Goal: Browse casually: Explore the website without a specific task or goal

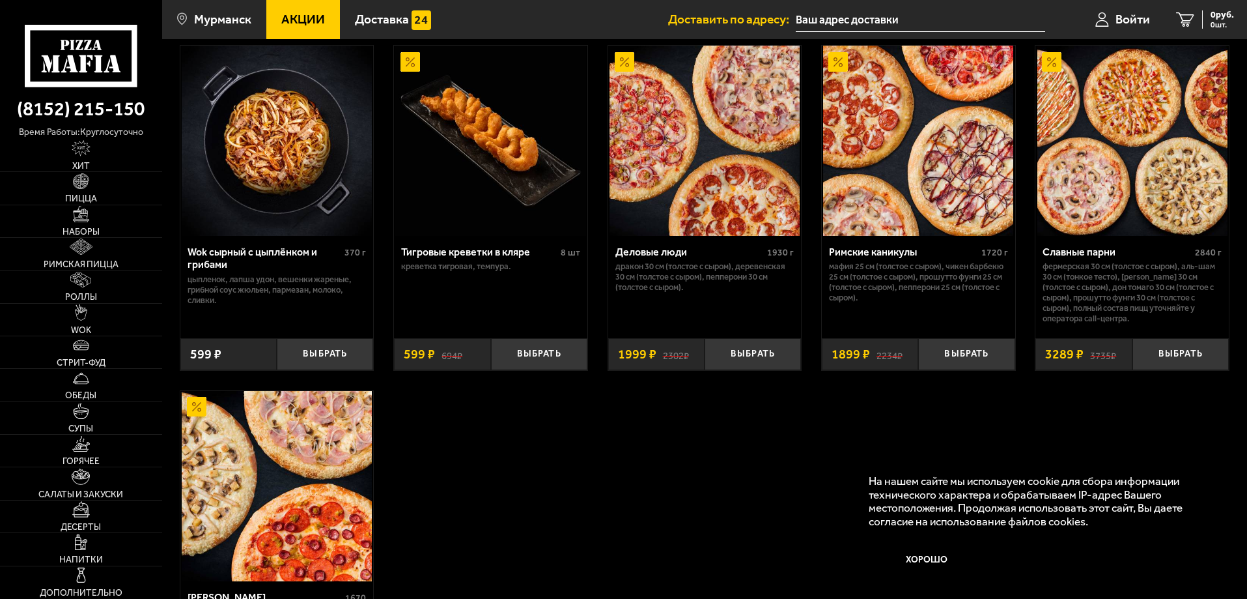
scroll to position [716, 0]
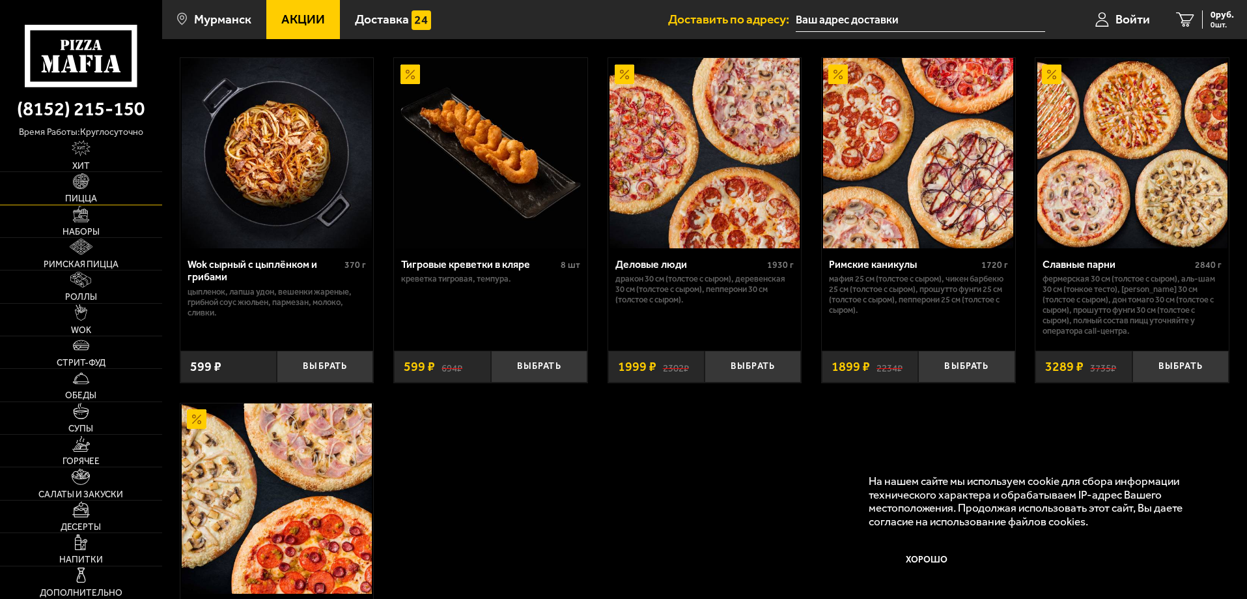
click at [94, 194] on span "Пицца" at bounding box center [81, 198] width 32 height 9
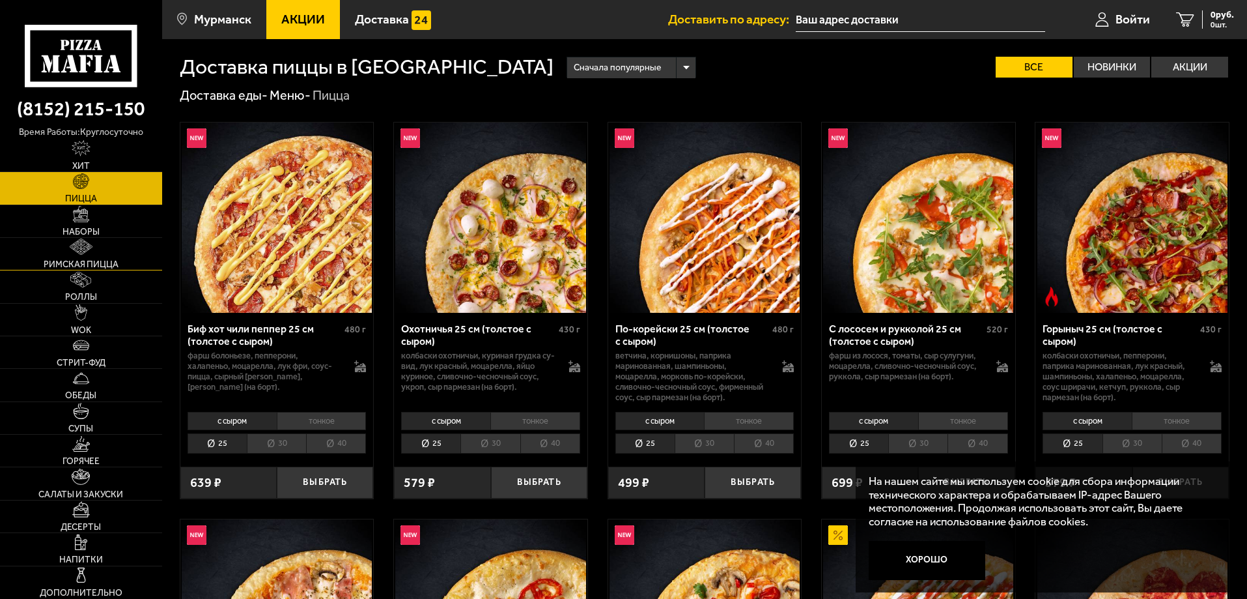
click at [72, 246] on img at bounding box center [81, 246] width 23 height 16
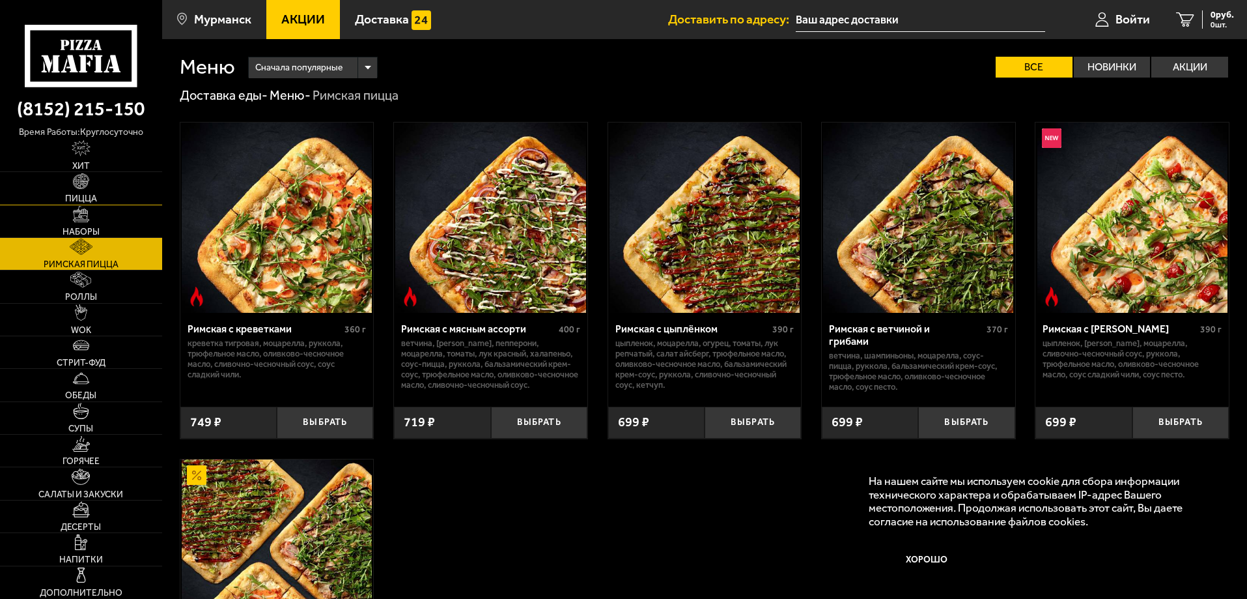
click at [78, 190] on link "Пицца" at bounding box center [81, 188] width 162 height 32
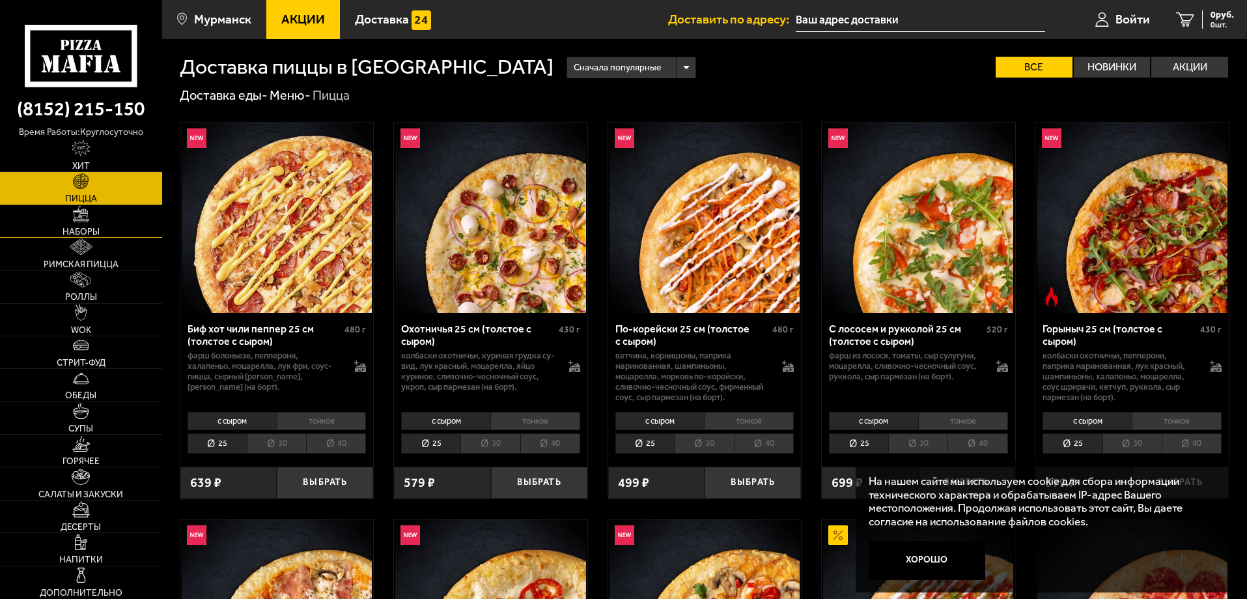
click at [100, 218] on link "Наборы" at bounding box center [81, 221] width 162 height 32
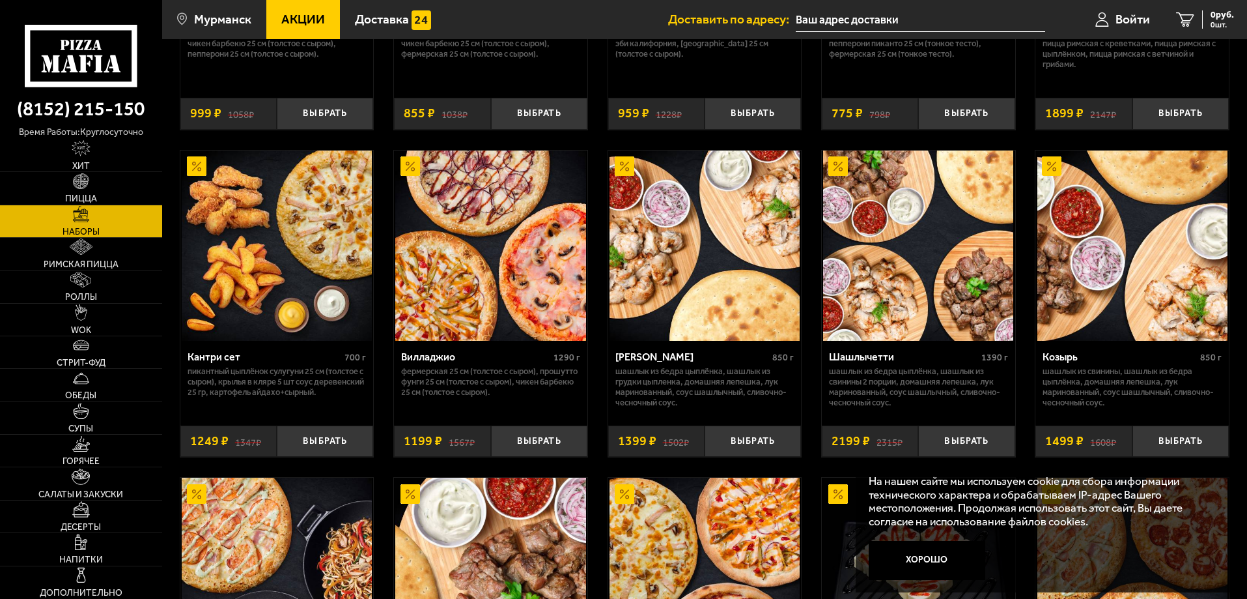
scroll to position [391, 0]
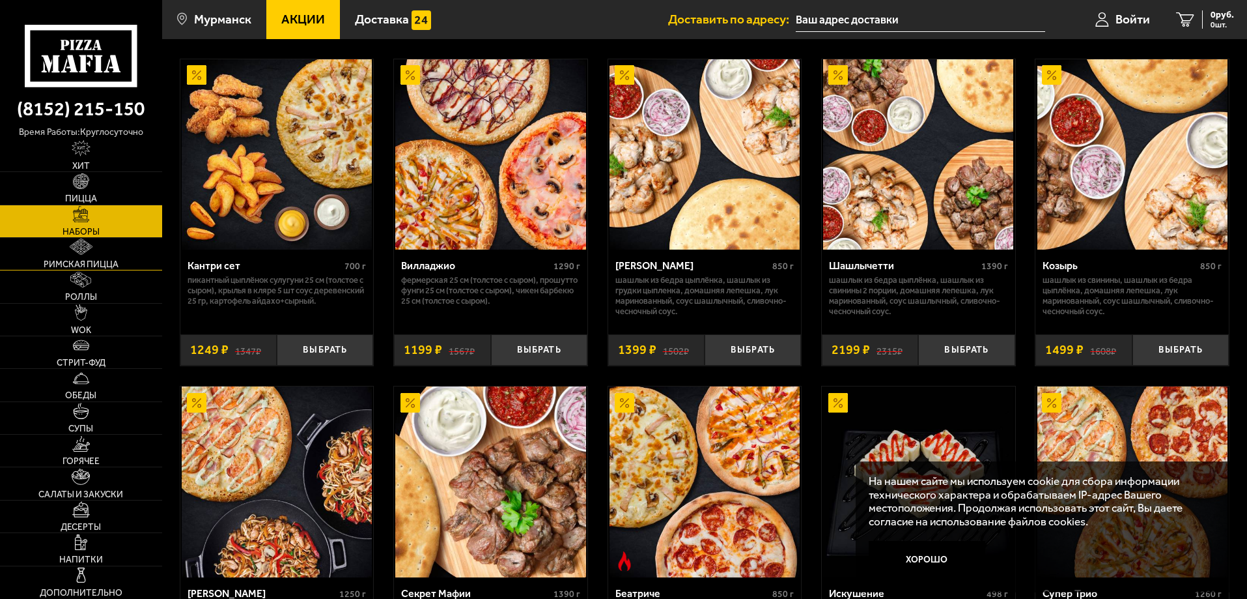
click at [59, 270] on link "Римская пицца" at bounding box center [81, 254] width 162 height 32
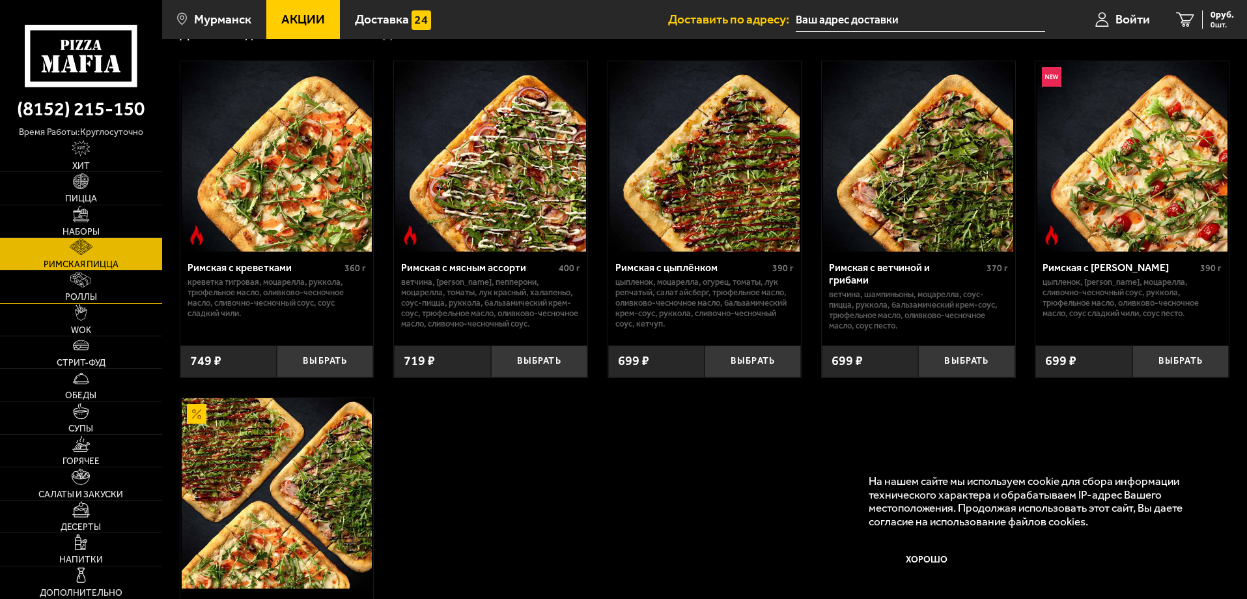
scroll to position [65, 0]
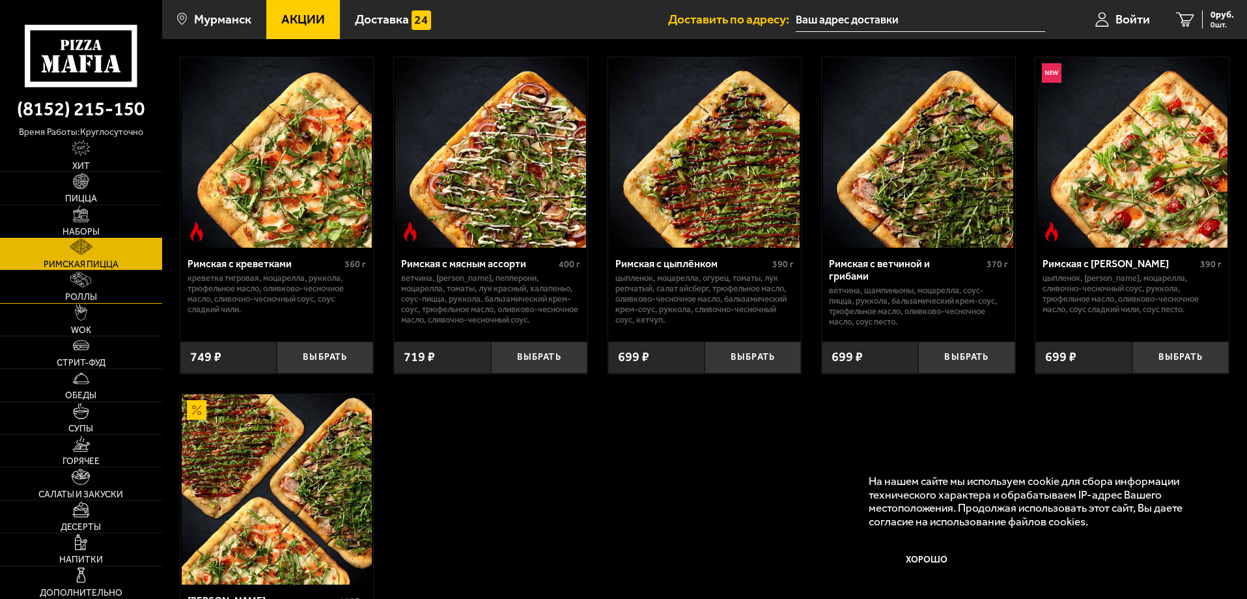
click at [74, 291] on link "Роллы" at bounding box center [81, 286] width 162 height 32
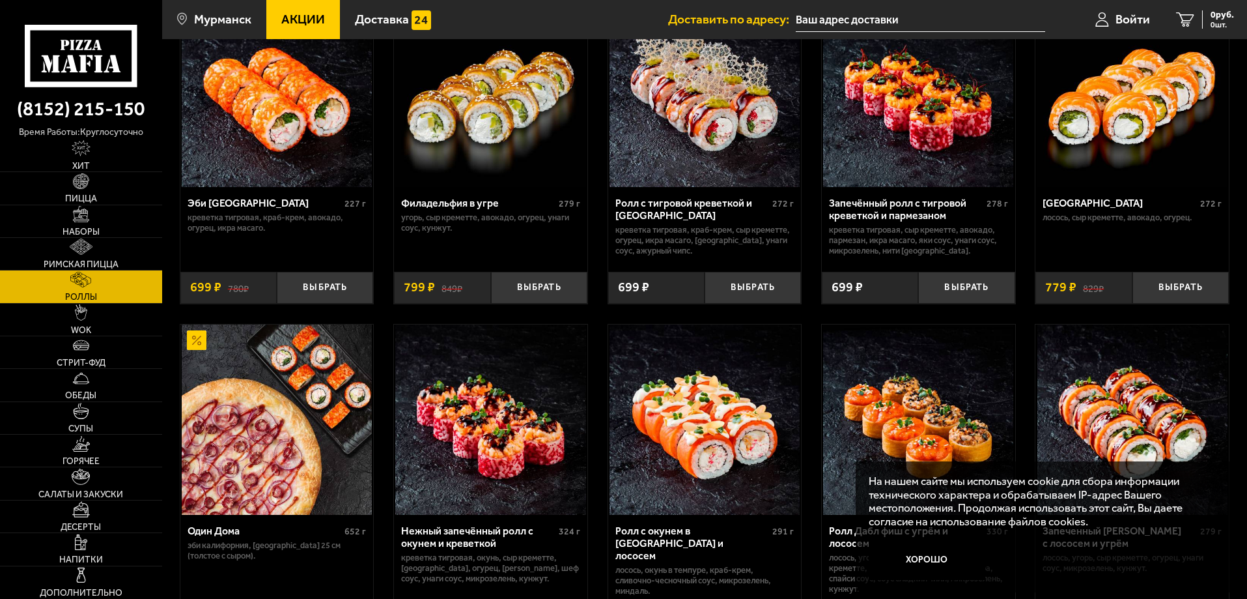
scroll to position [130, 0]
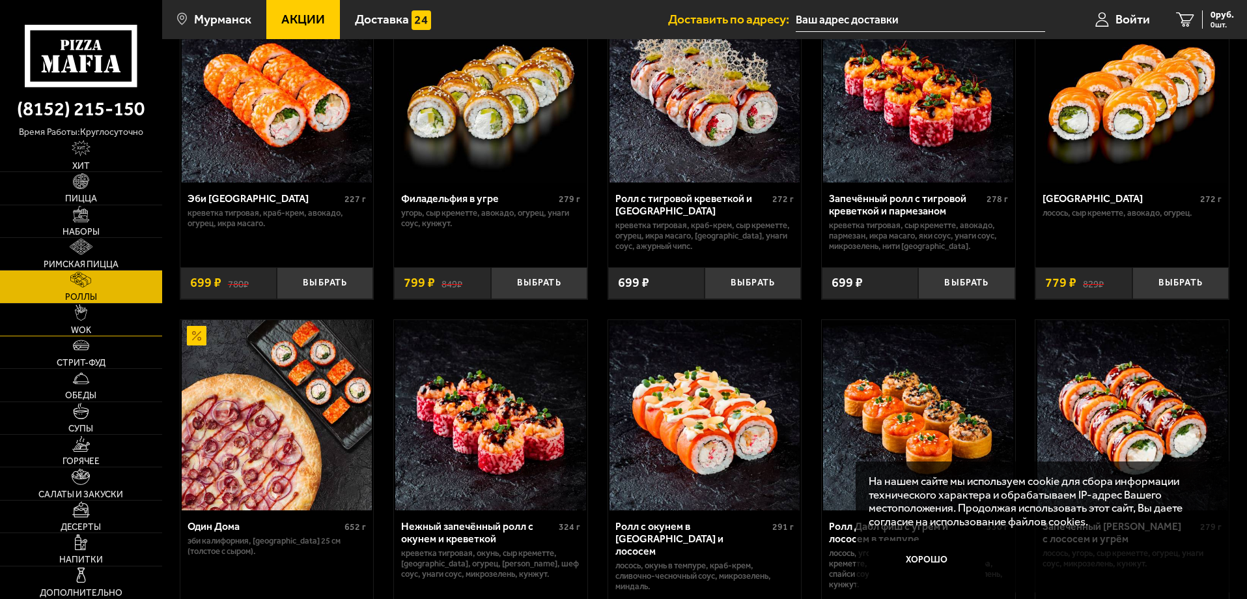
click at [74, 333] on span "WOK" at bounding box center [81, 330] width 20 height 9
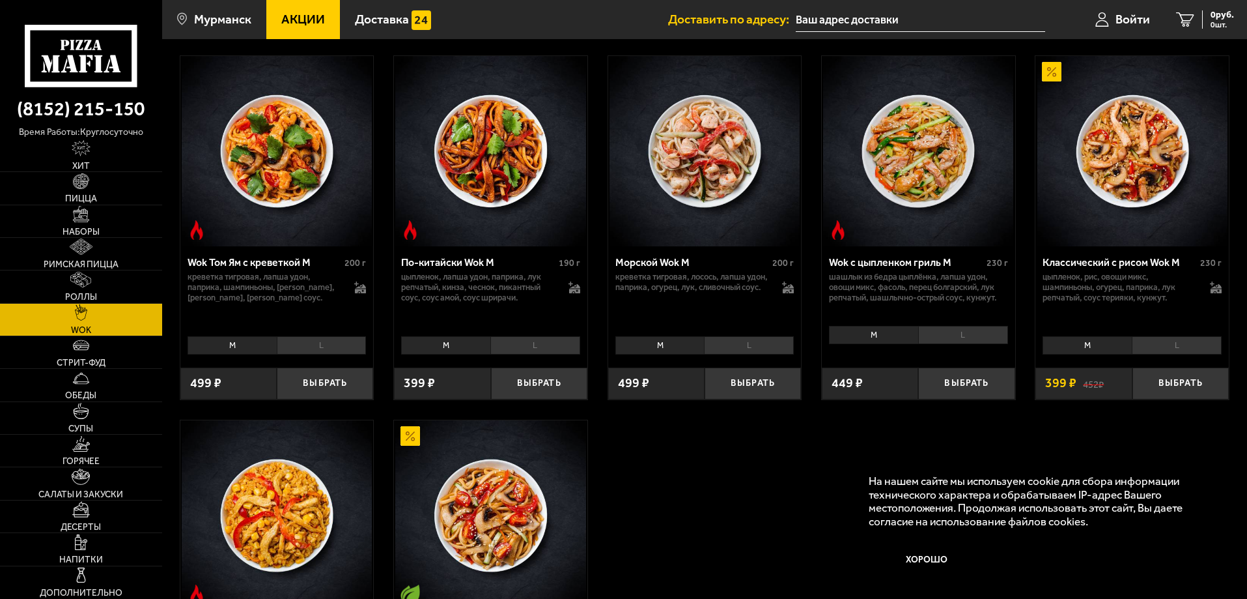
scroll to position [586, 0]
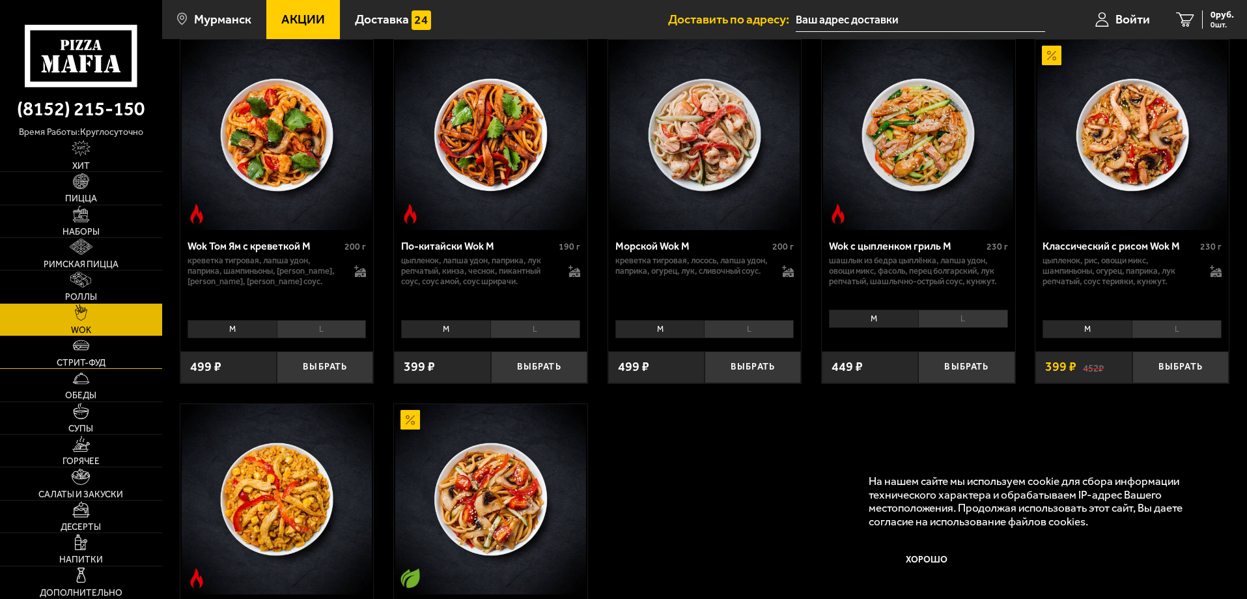
click at [103, 363] on span "Стрит-фуд" at bounding box center [81, 362] width 49 height 9
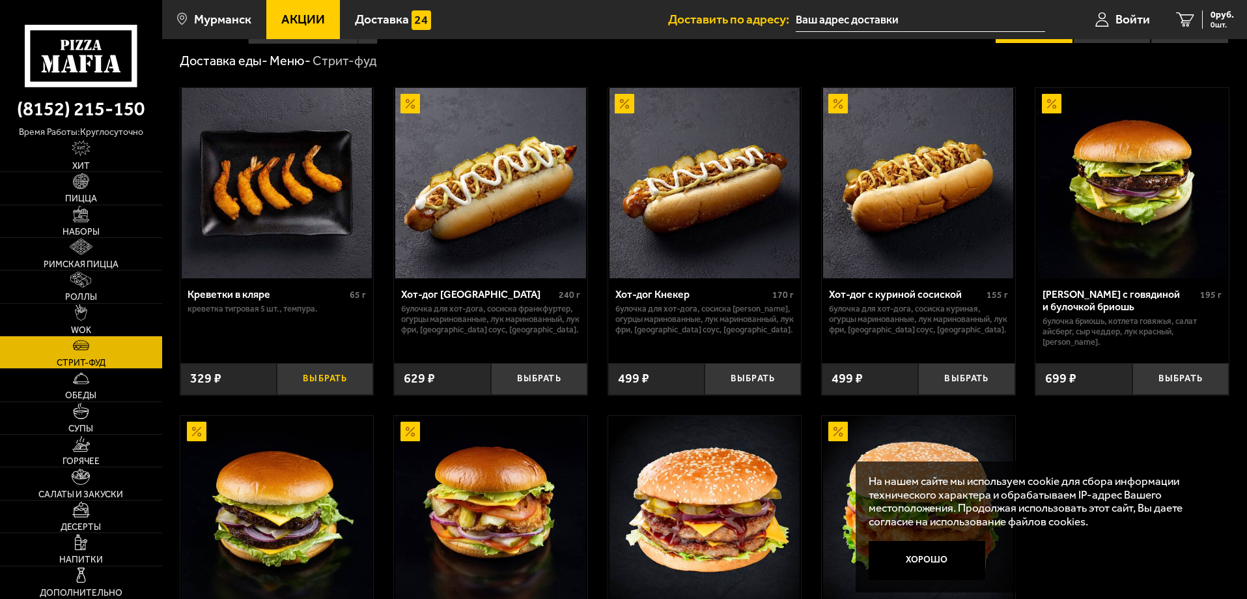
scroll to position [195, 0]
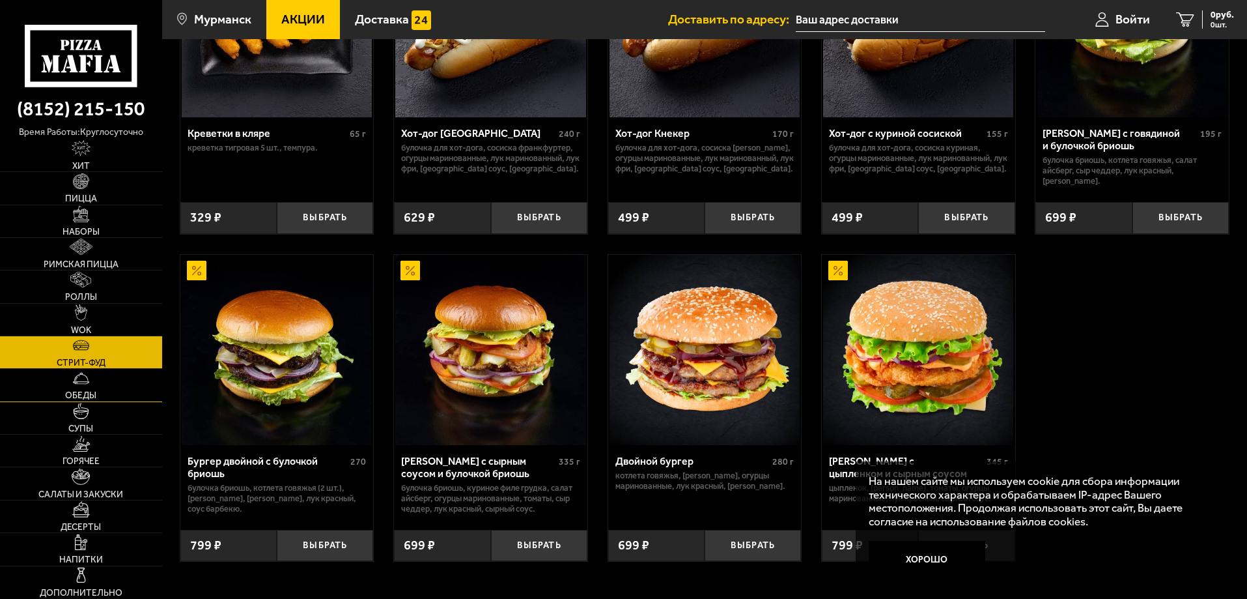
click at [70, 384] on link "Обеды" at bounding box center [81, 385] width 162 height 32
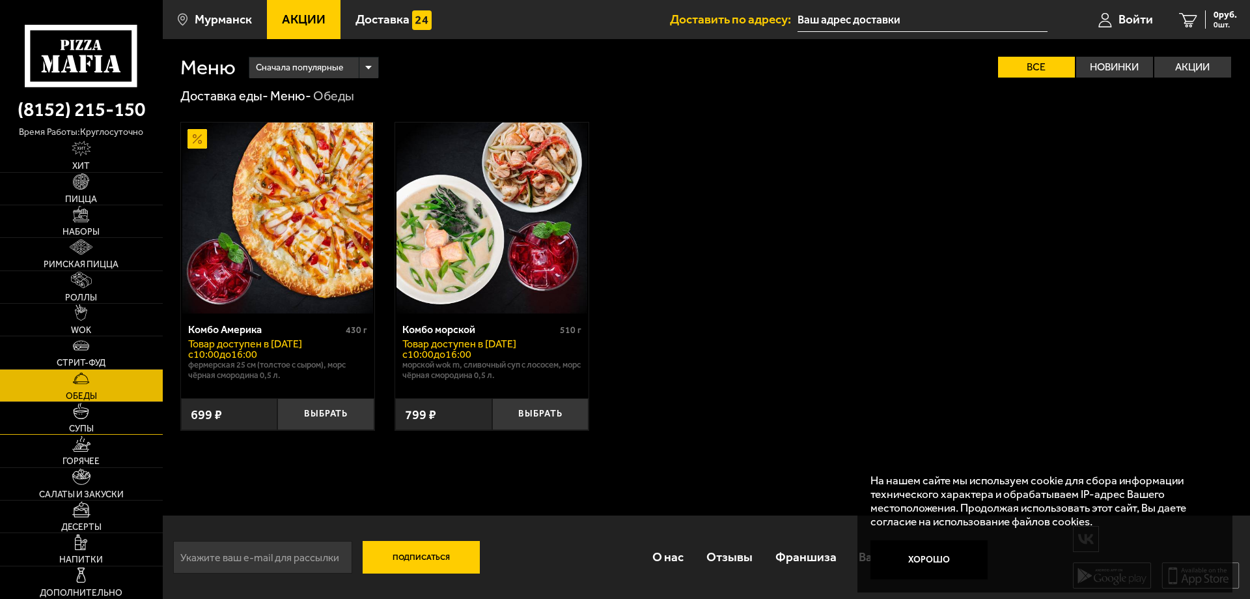
click at [76, 425] on span "Супы" at bounding box center [81, 428] width 25 height 9
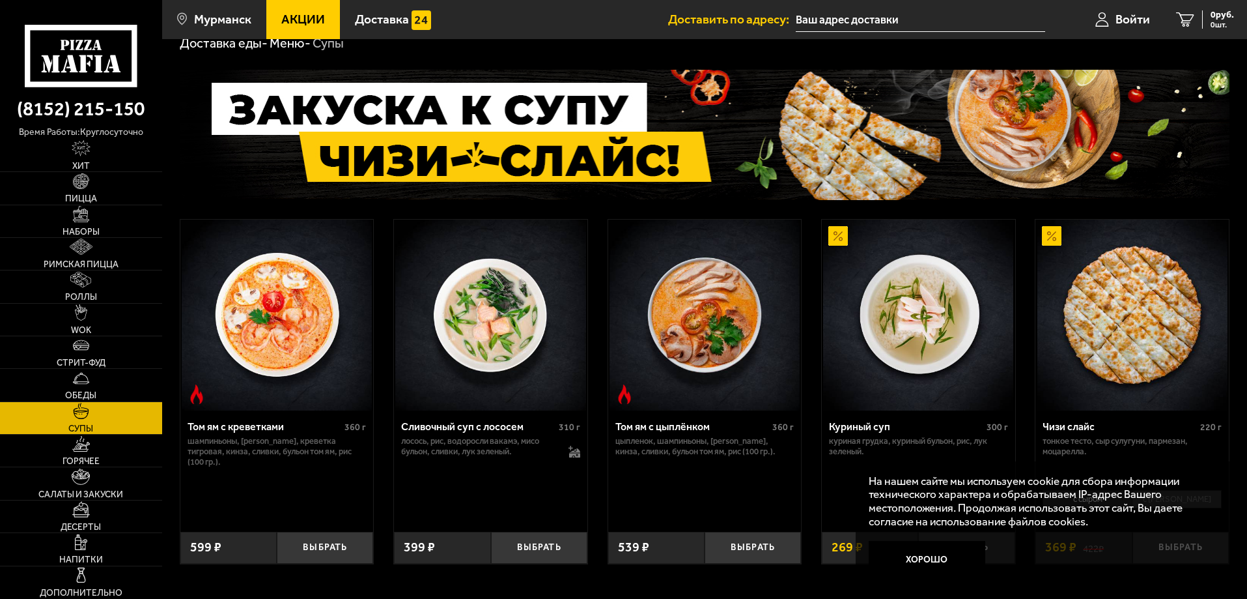
scroll to position [145, 0]
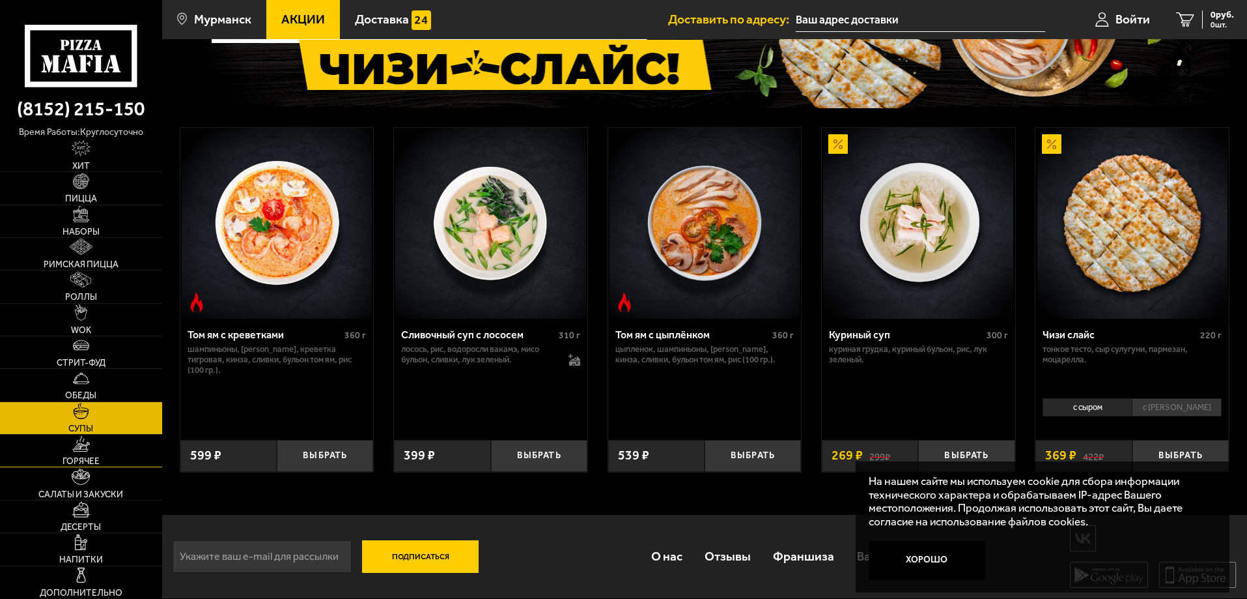
click at [77, 458] on span "Горячее" at bounding box center [81, 461] width 37 height 9
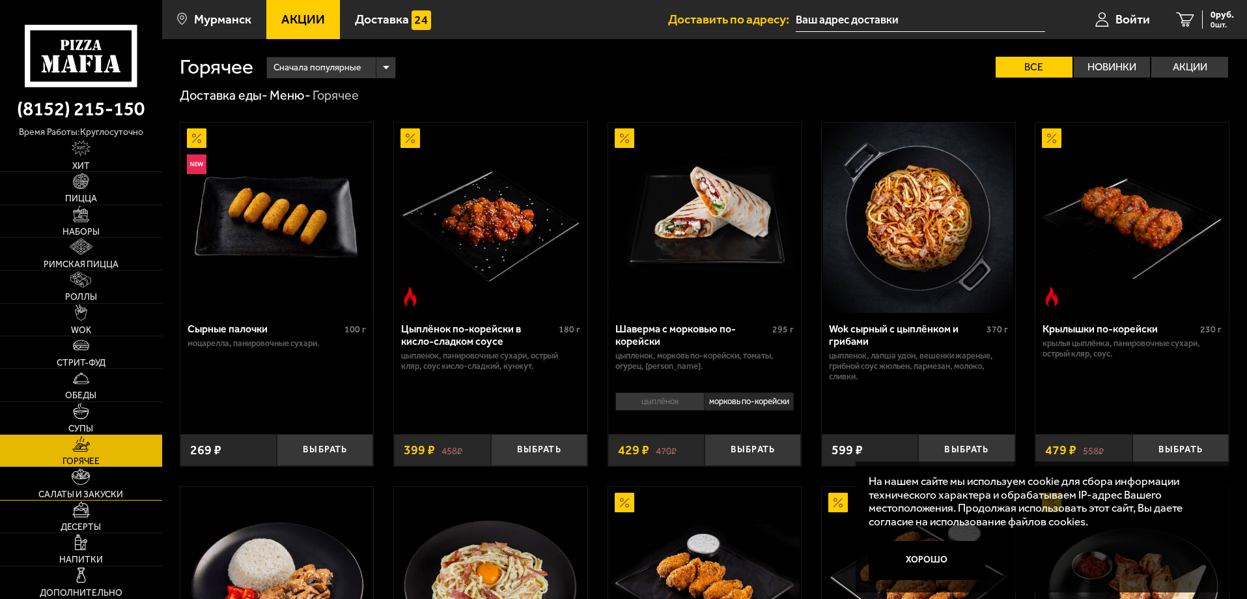
click at [78, 483] on img at bounding box center [81, 476] width 18 height 16
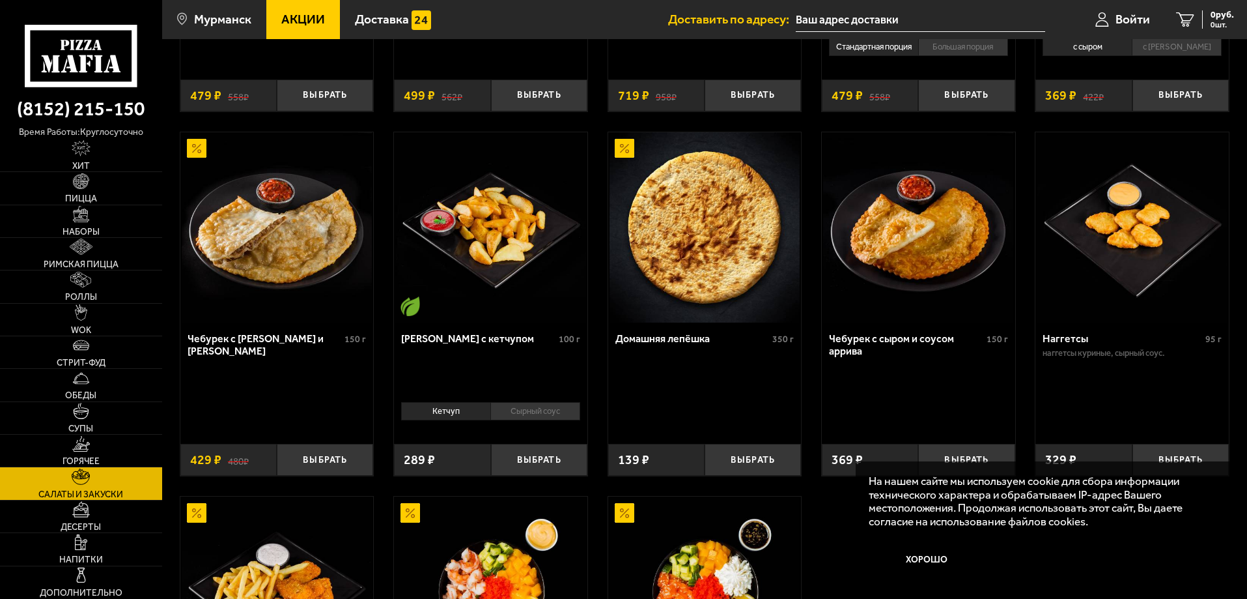
scroll to position [782, 0]
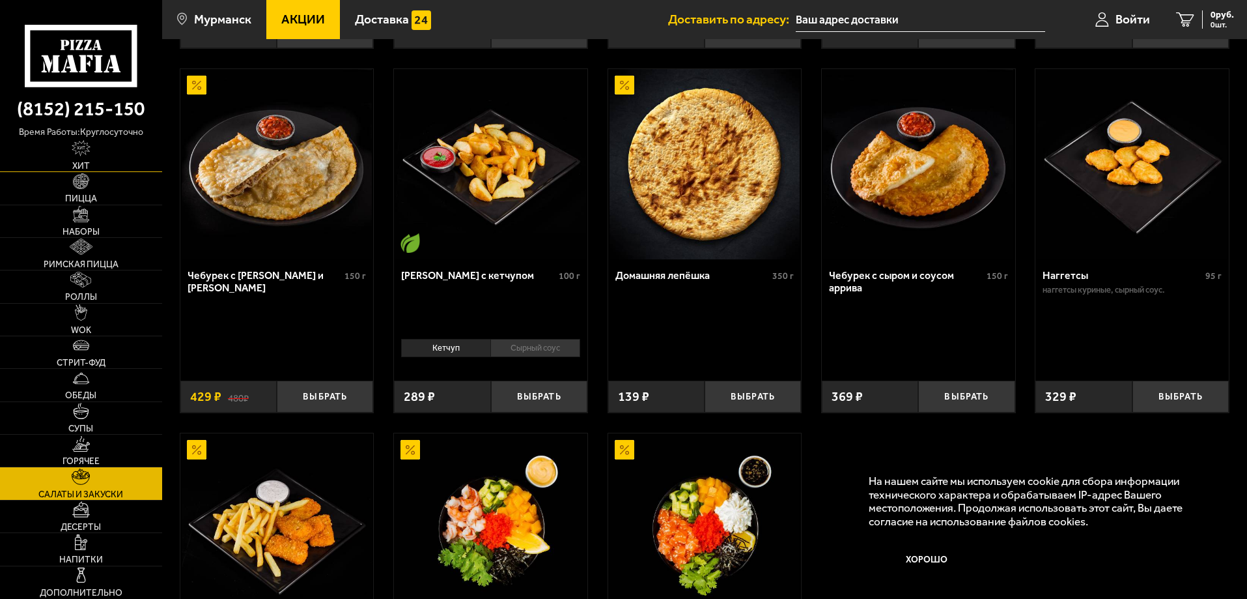
click at [88, 156] on img at bounding box center [82, 148] width 20 height 16
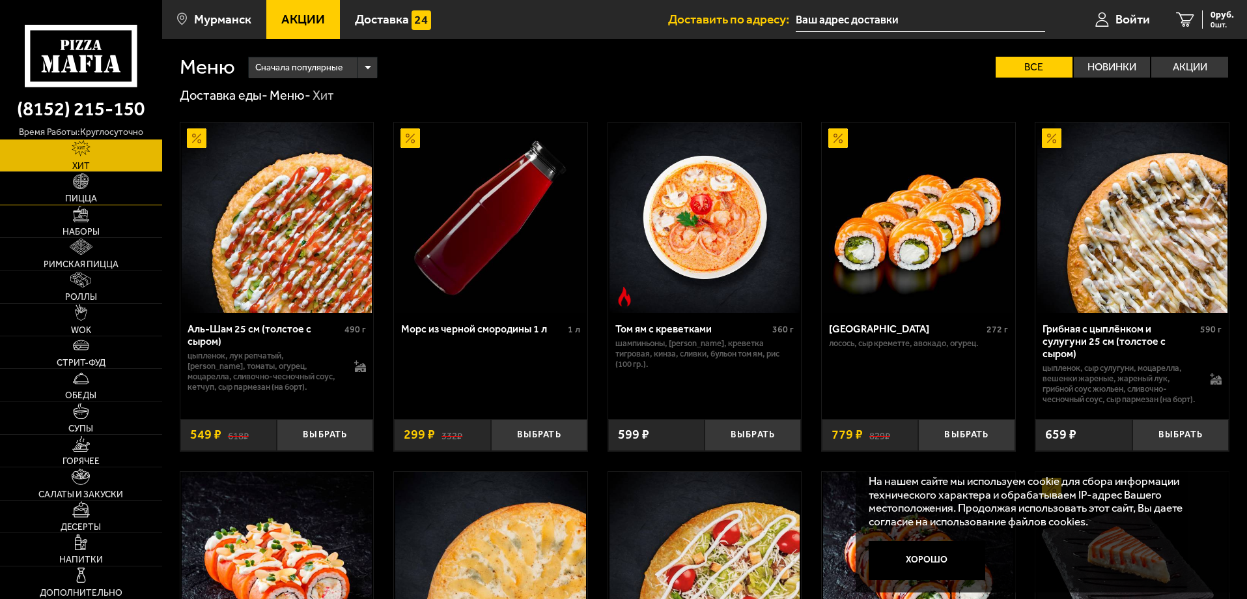
click at [80, 197] on span "Пицца" at bounding box center [81, 198] width 32 height 9
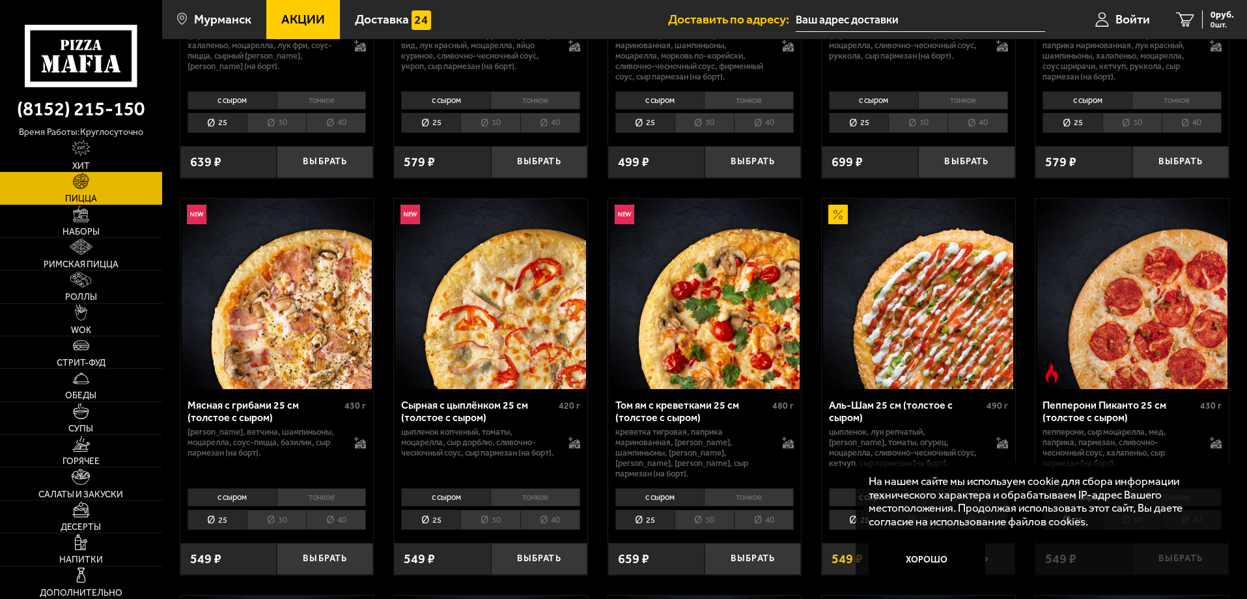
scroll to position [326, 0]
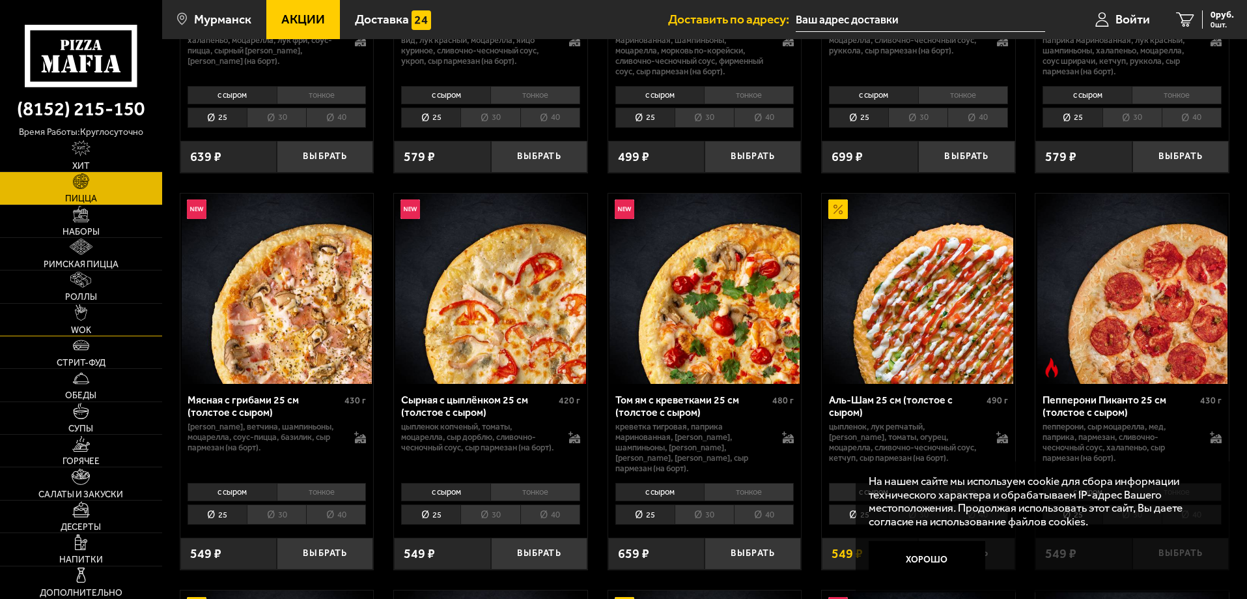
click at [93, 318] on link "WOK" at bounding box center [81, 320] width 162 height 32
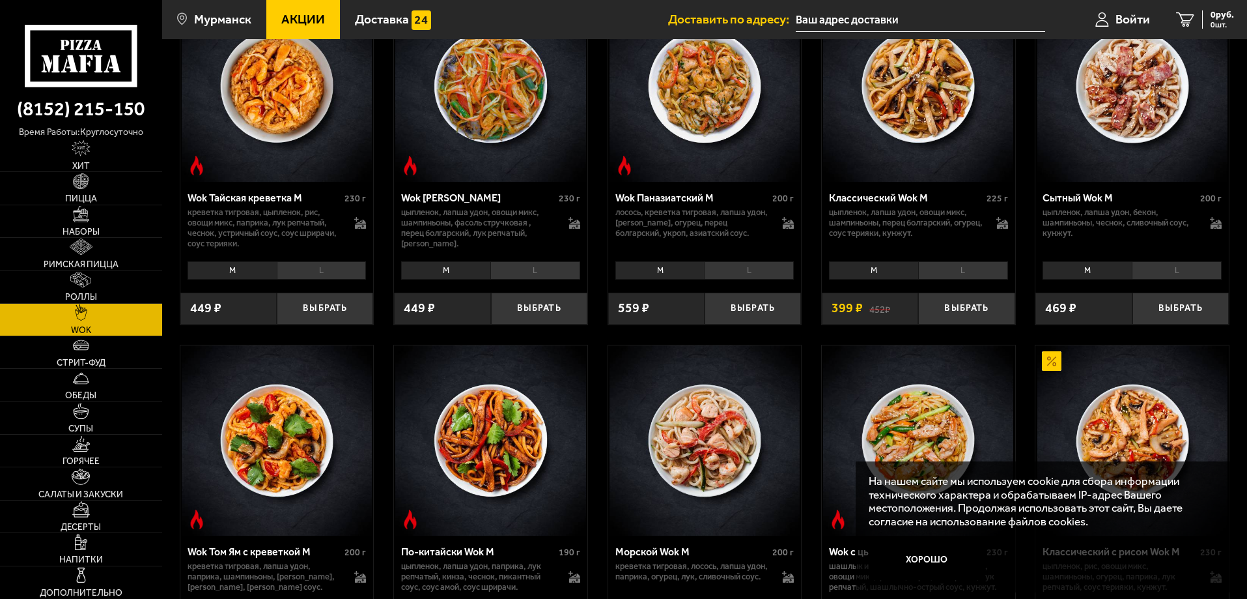
scroll to position [326, 0]
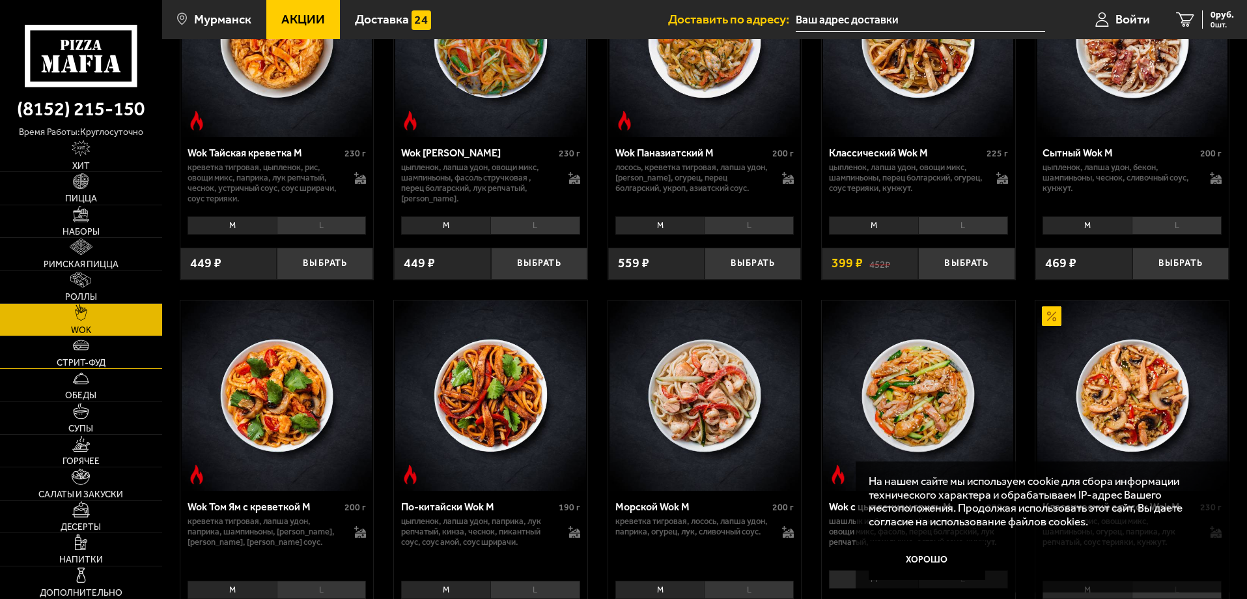
click at [70, 358] on span "Стрит-фуд" at bounding box center [81, 362] width 49 height 9
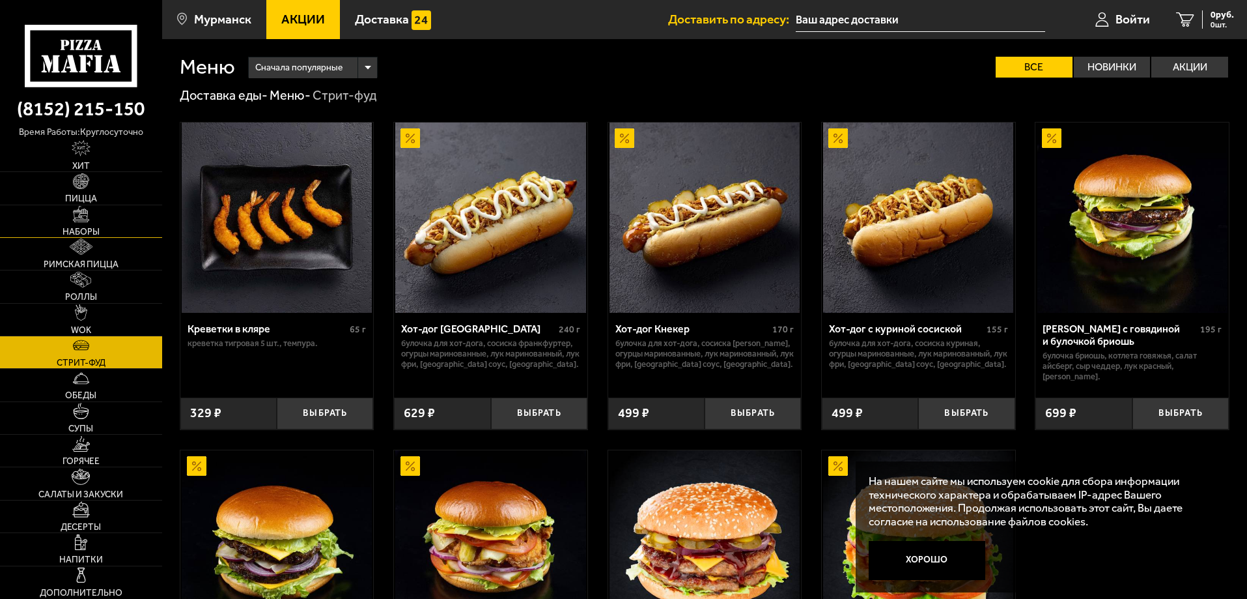
click at [66, 232] on span "Наборы" at bounding box center [81, 231] width 37 height 9
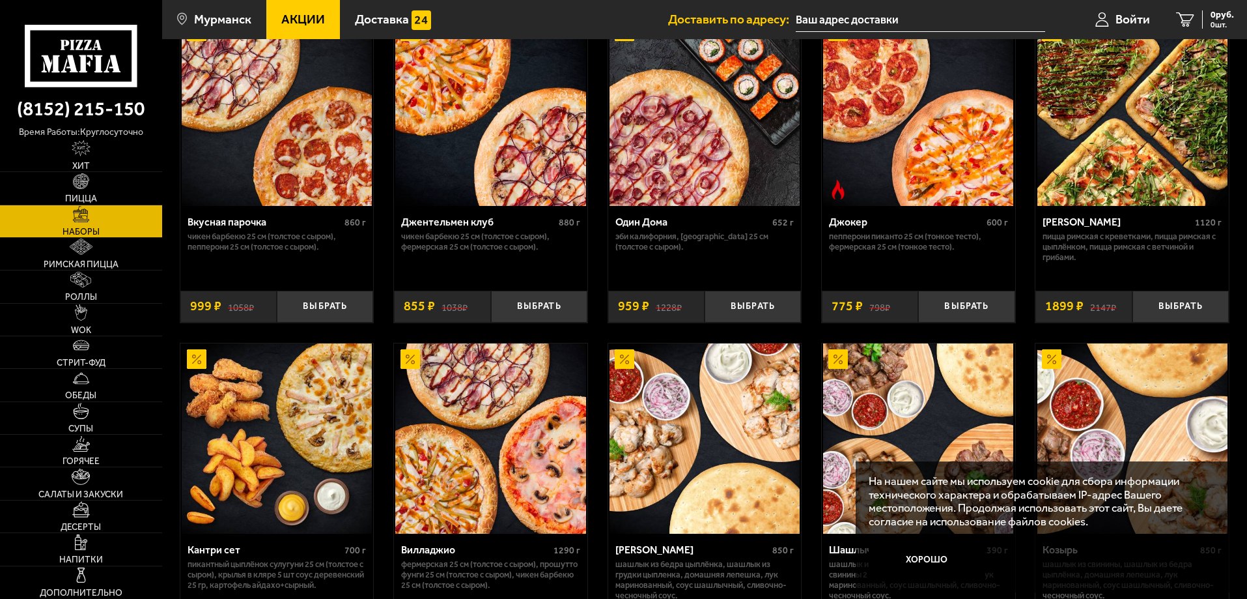
scroll to position [96, 0]
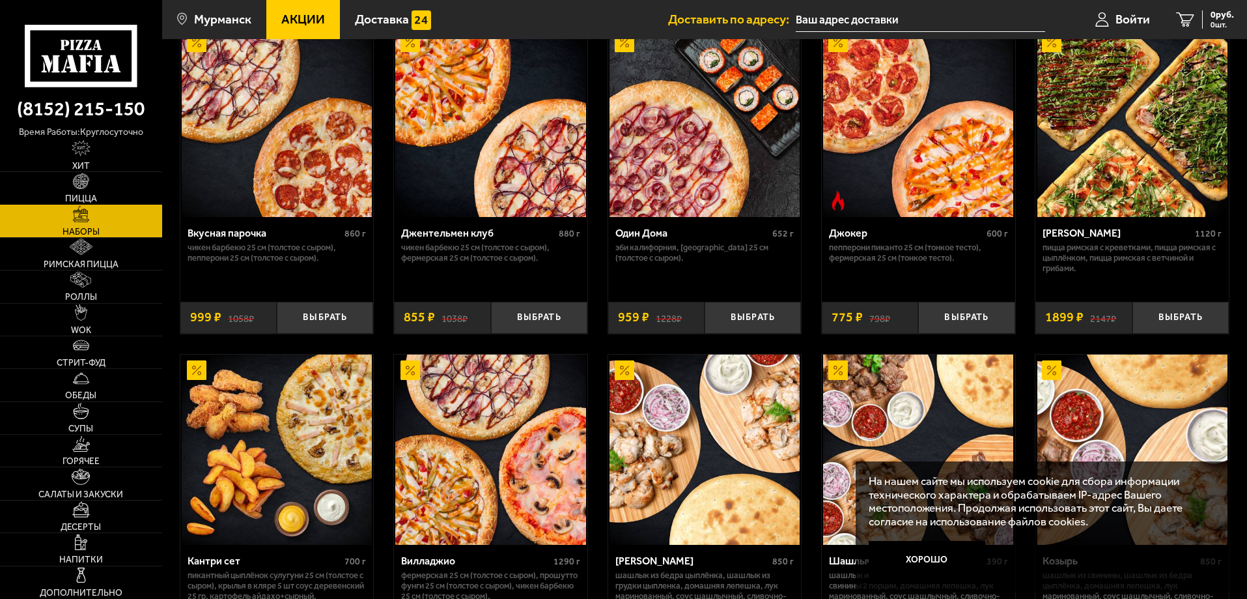
click at [68, 191] on link "Пицца" at bounding box center [81, 188] width 162 height 32
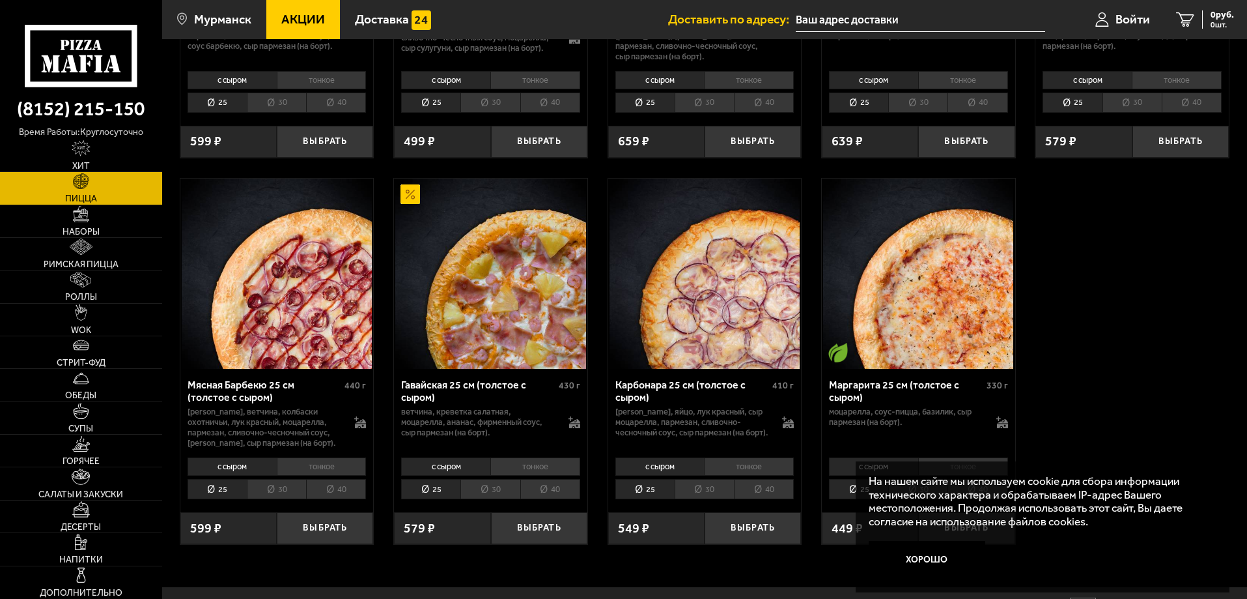
scroll to position [2406, 0]
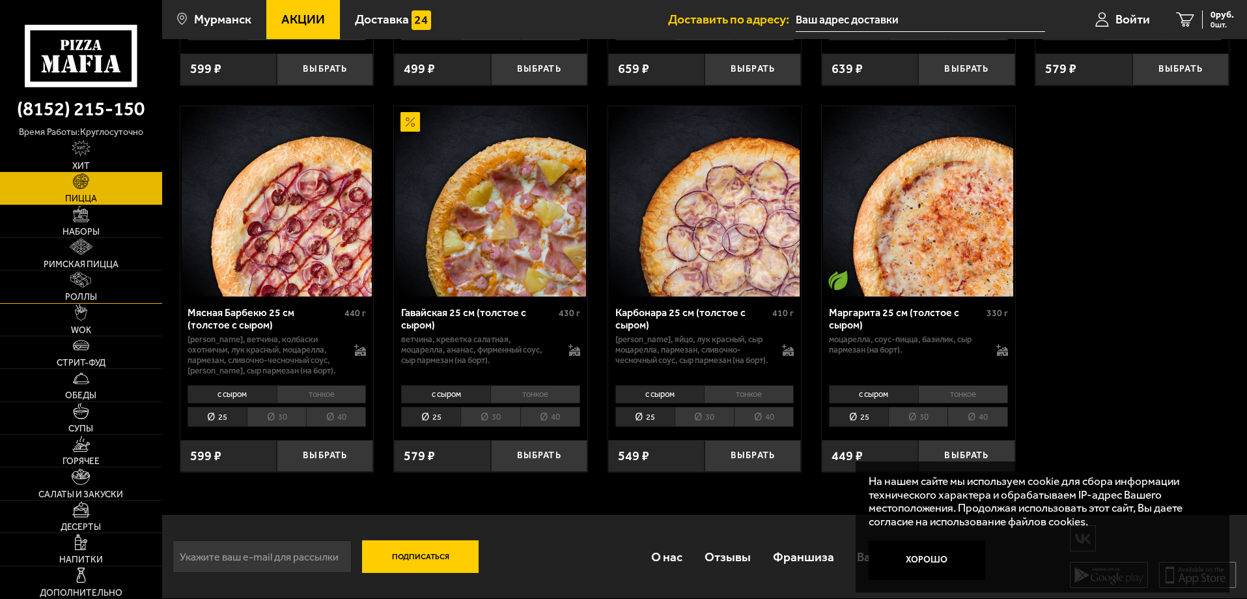
click at [72, 276] on img at bounding box center [80, 280] width 21 height 16
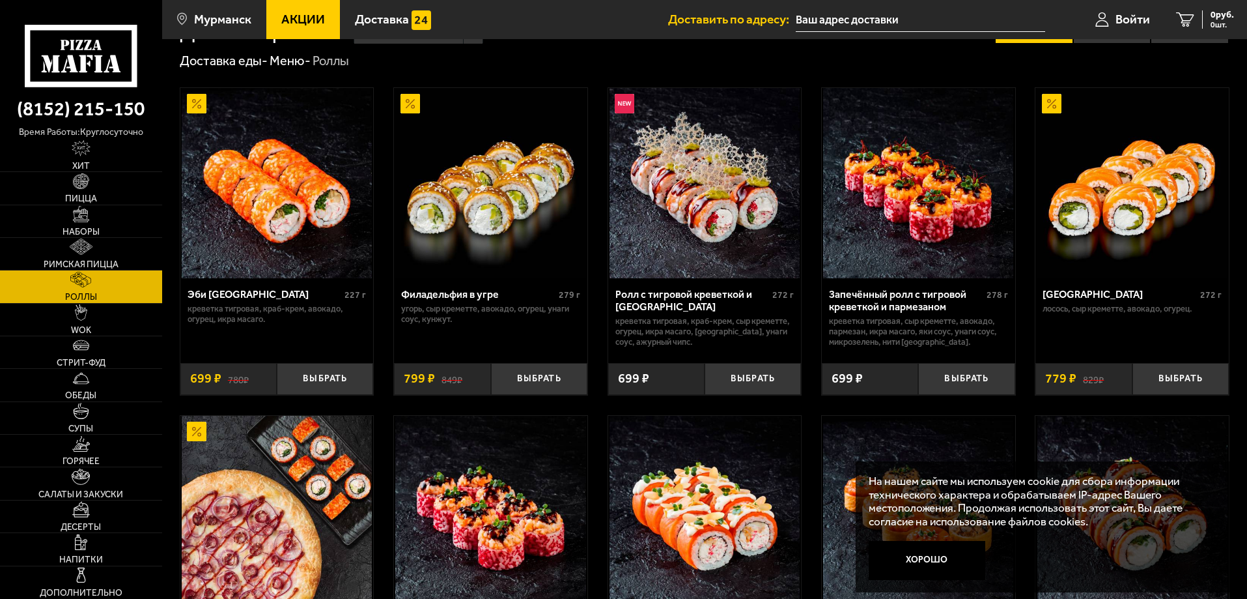
scroll to position [130, 0]
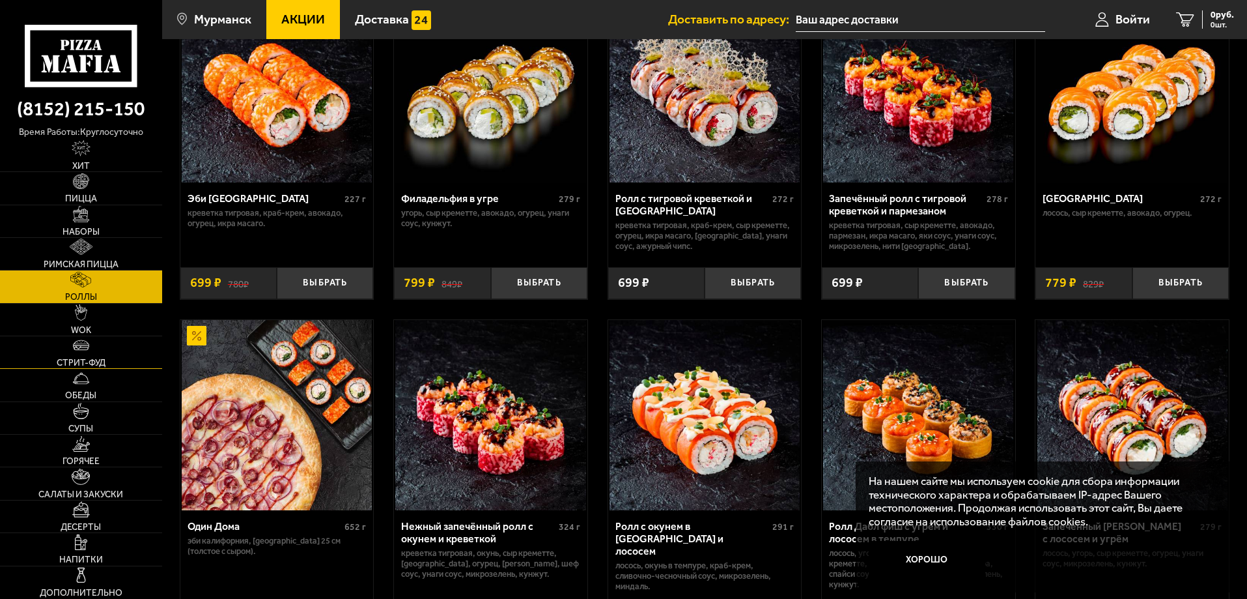
click at [74, 344] on img at bounding box center [81, 345] width 16 height 16
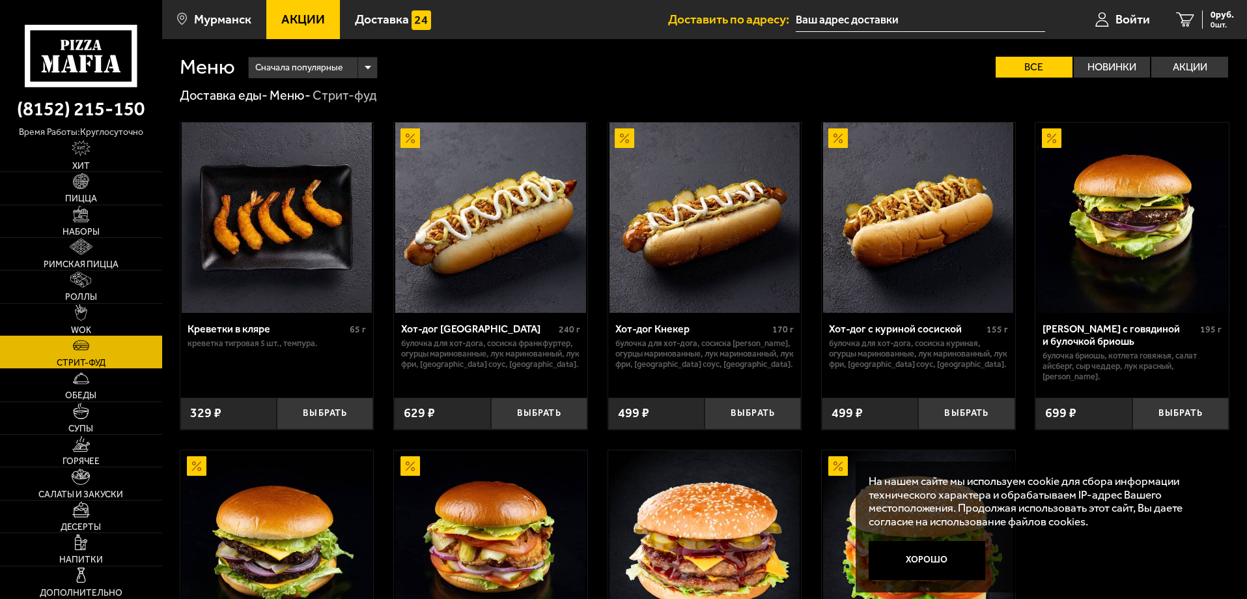
click at [75, 308] on link "WOK" at bounding box center [81, 320] width 162 height 32
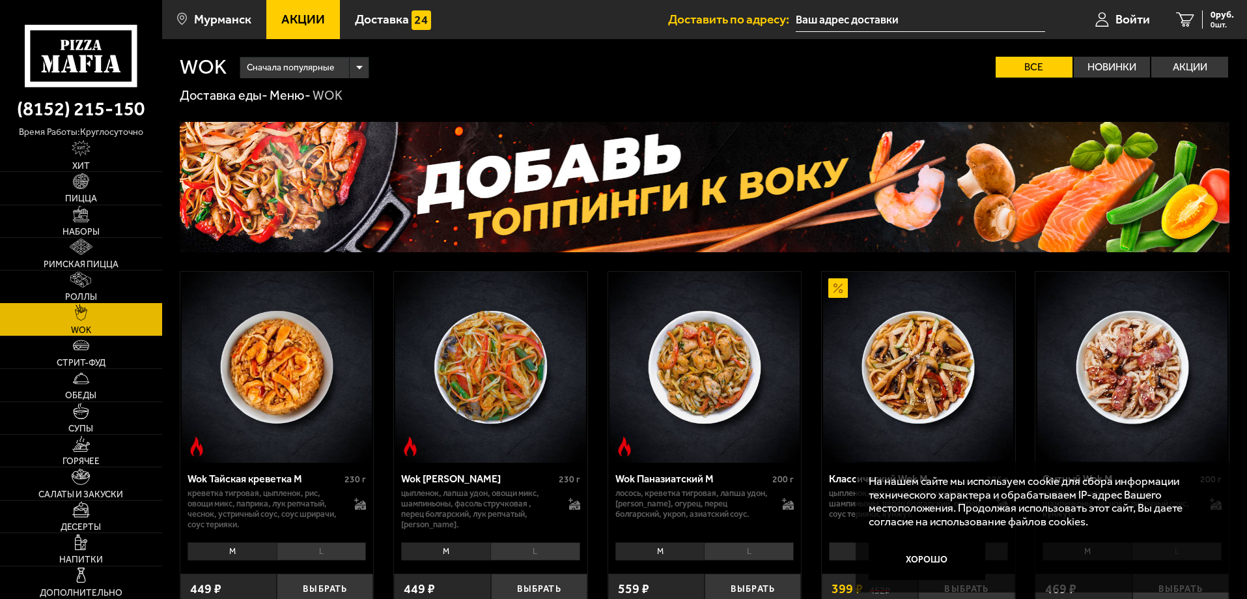
click at [76, 296] on span "Роллы" at bounding box center [81, 296] width 32 height 9
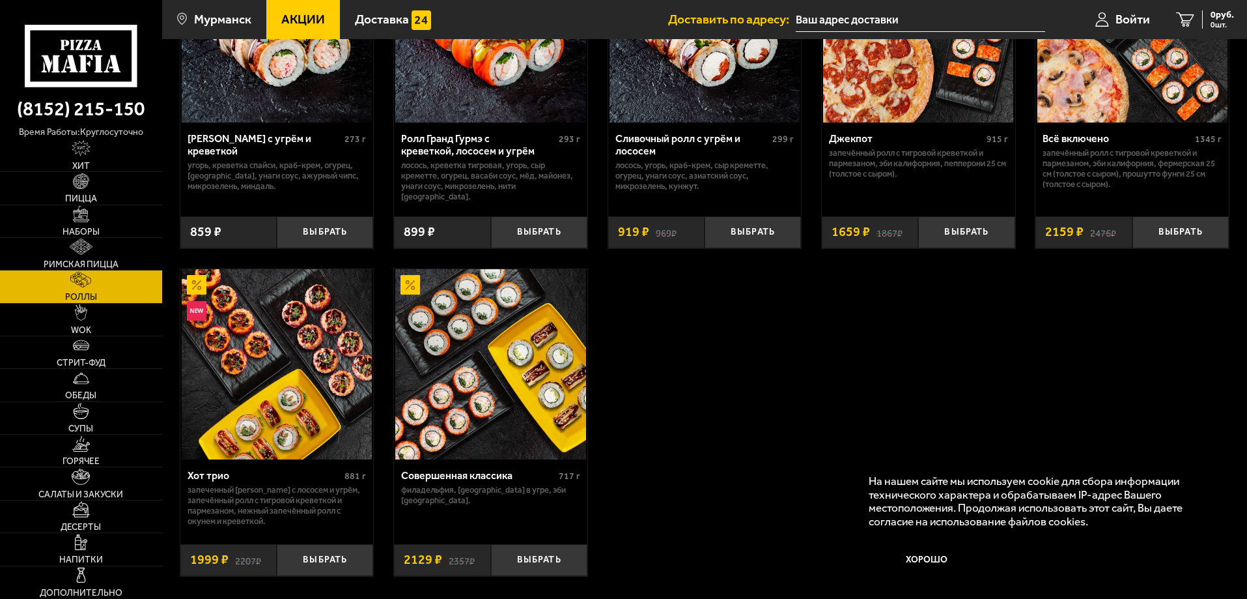
scroll to position [912, 0]
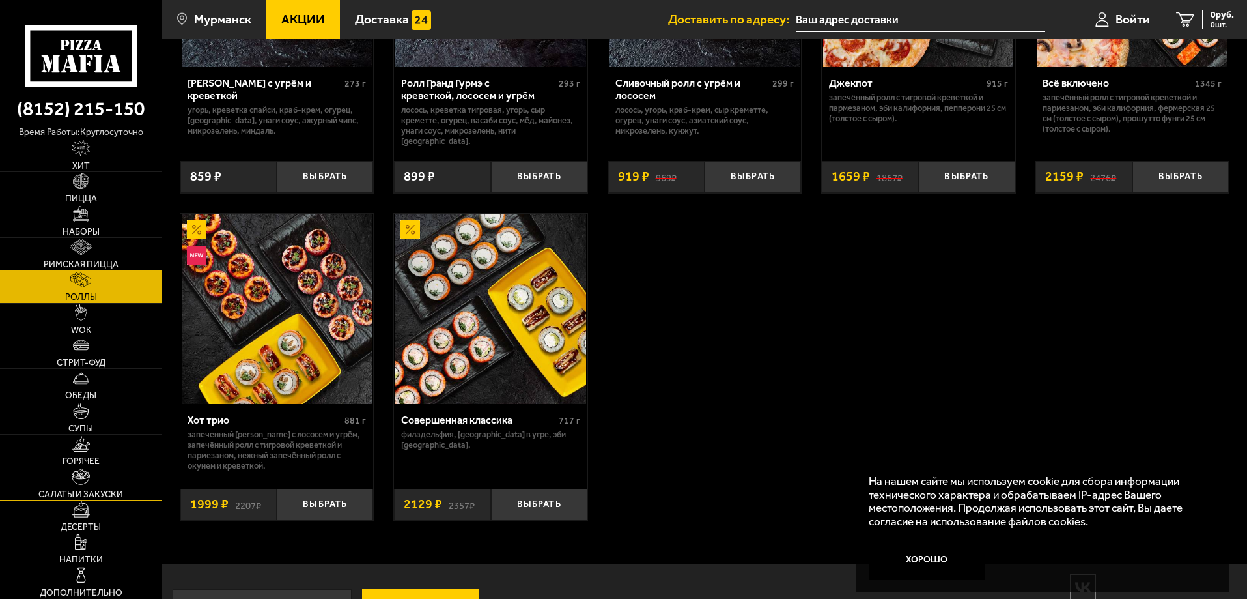
click at [83, 487] on link "Салаты и закуски" at bounding box center [81, 483] width 162 height 32
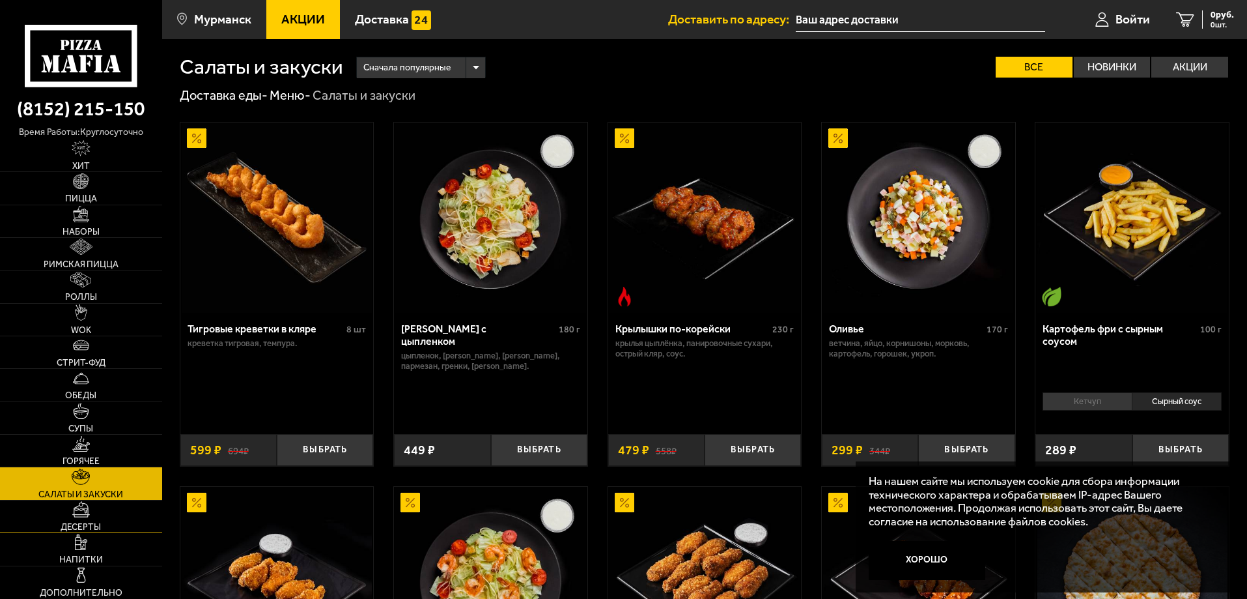
click at [79, 507] on img at bounding box center [81, 509] width 18 height 16
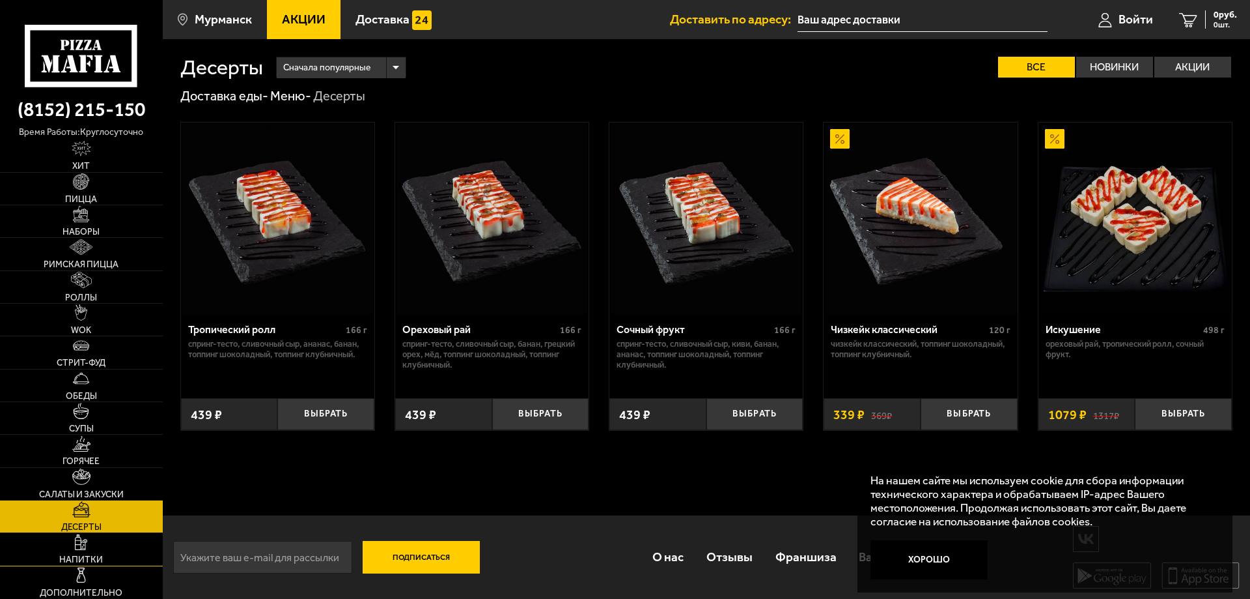
click at [82, 548] on img at bounding box center [81, 542] width 12 height 16
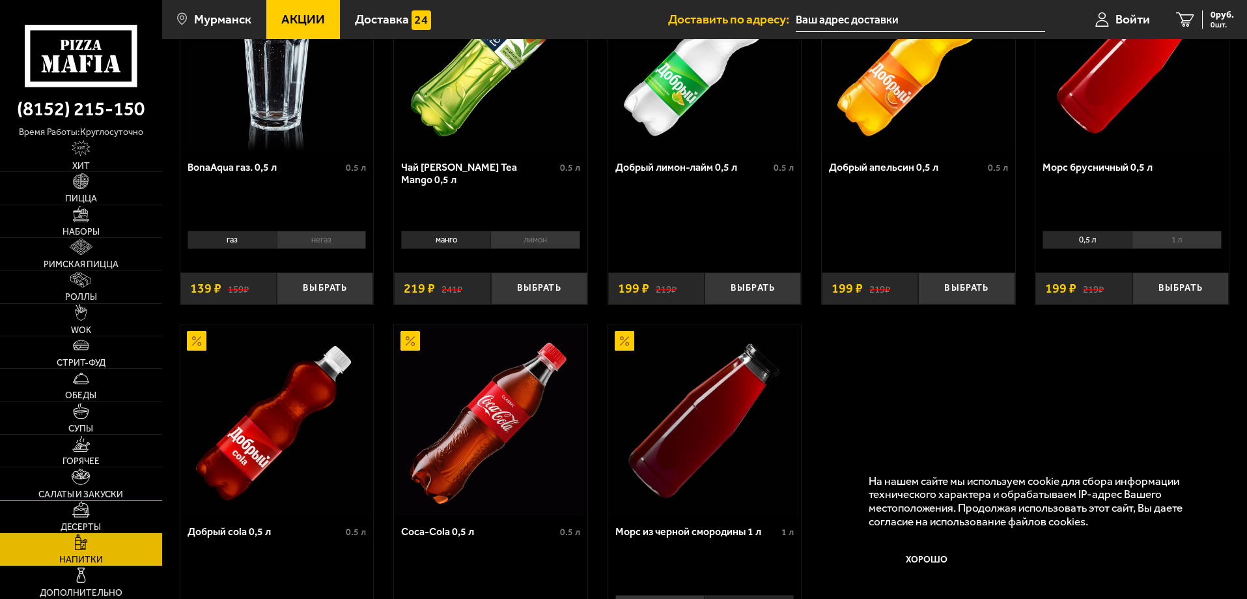
scroll to position [195, 0]
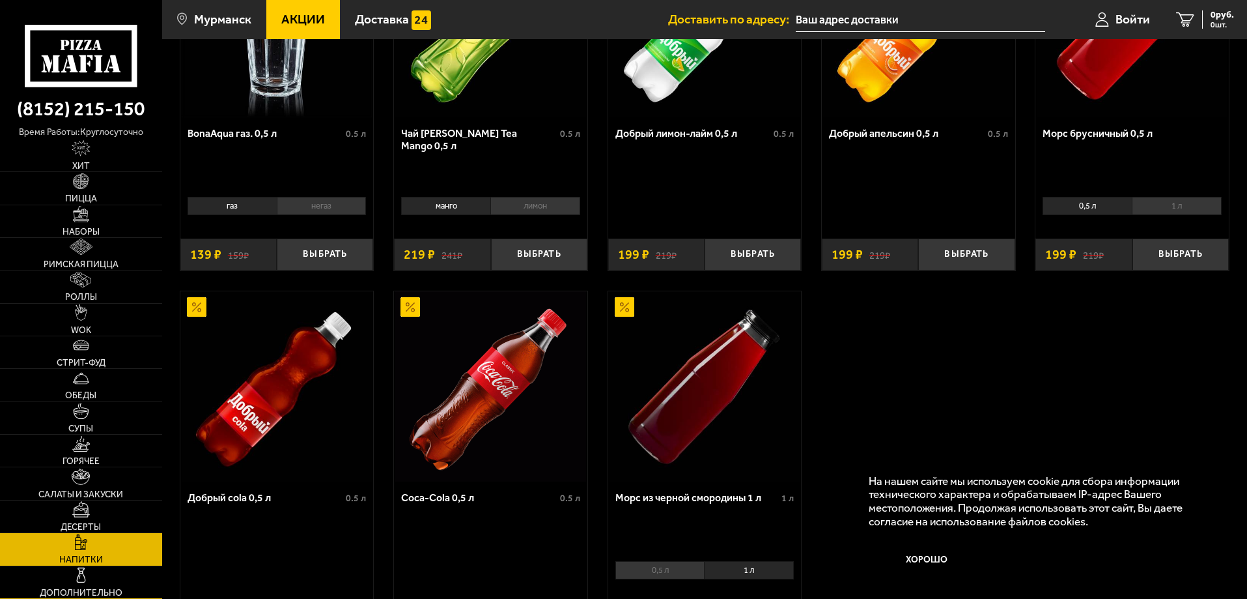
click at [74, 586] on link "Дополнительно" at bounding box center [81, 582] width 162 height 32
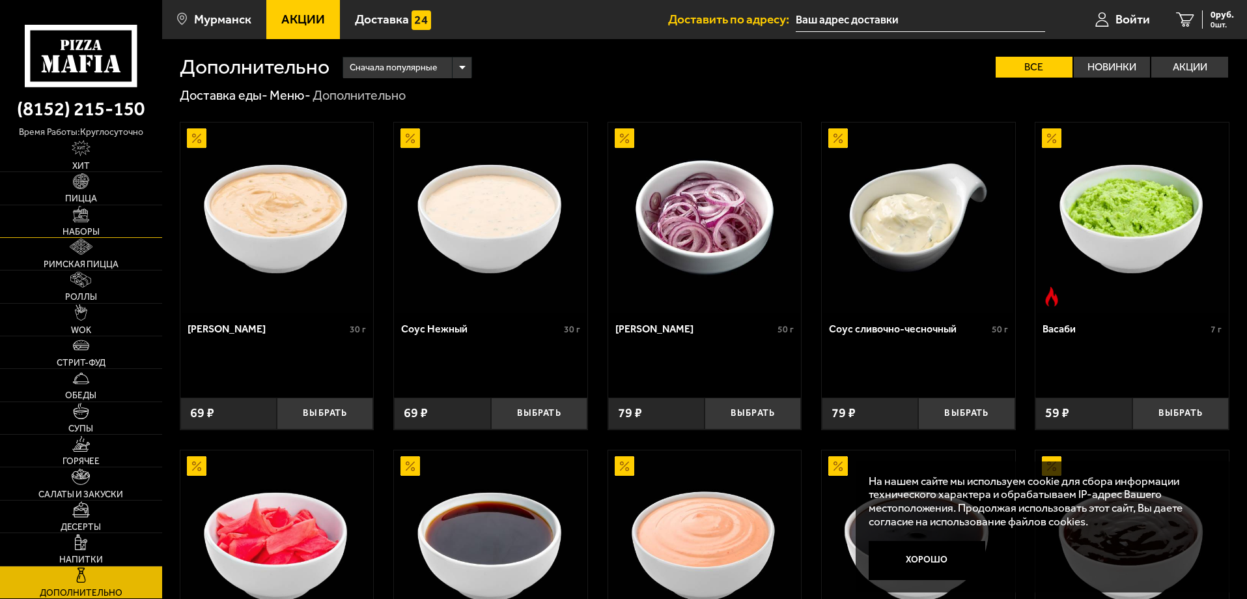
click at [142, 218] on link "Наборы" at bounding box center [81, 221] width 162 height 32
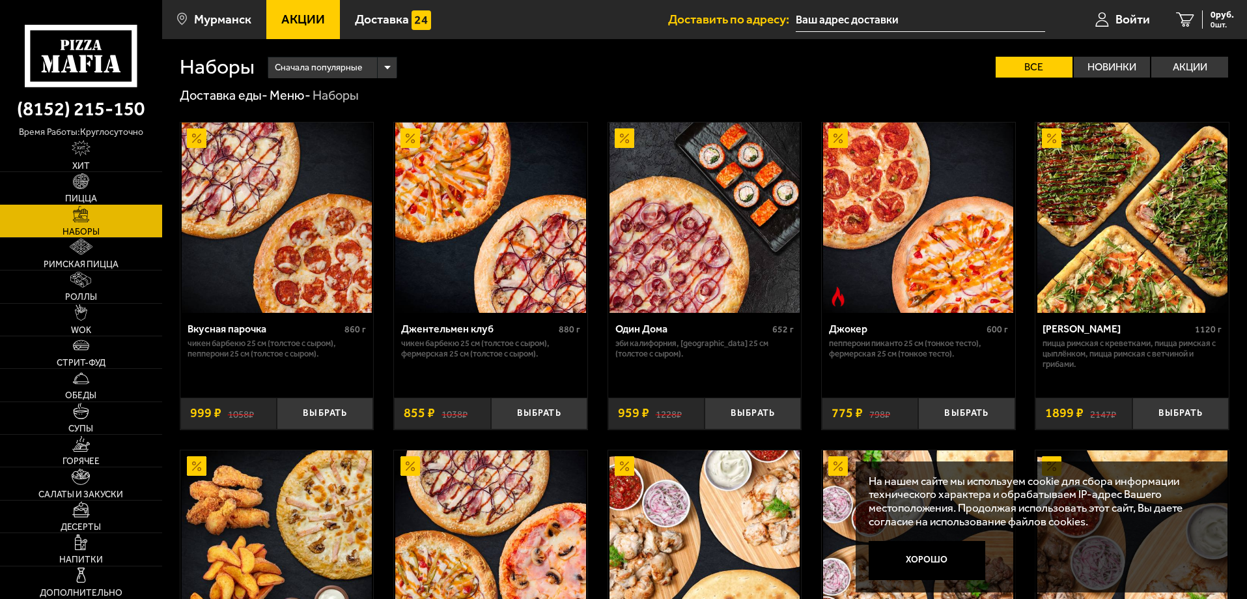
click at [83, 187] on img at bounding box center [81, 181] width 16 height 16
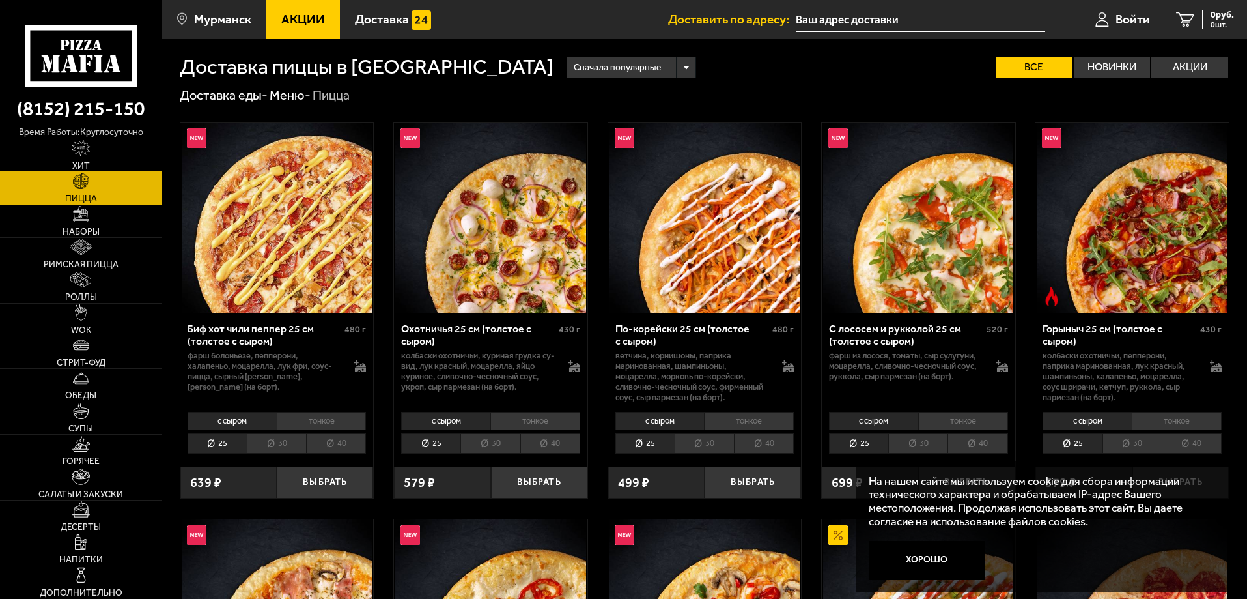
click at [74, 163] on span "Хит" at bounding box center [81, 166] width 18 height 9
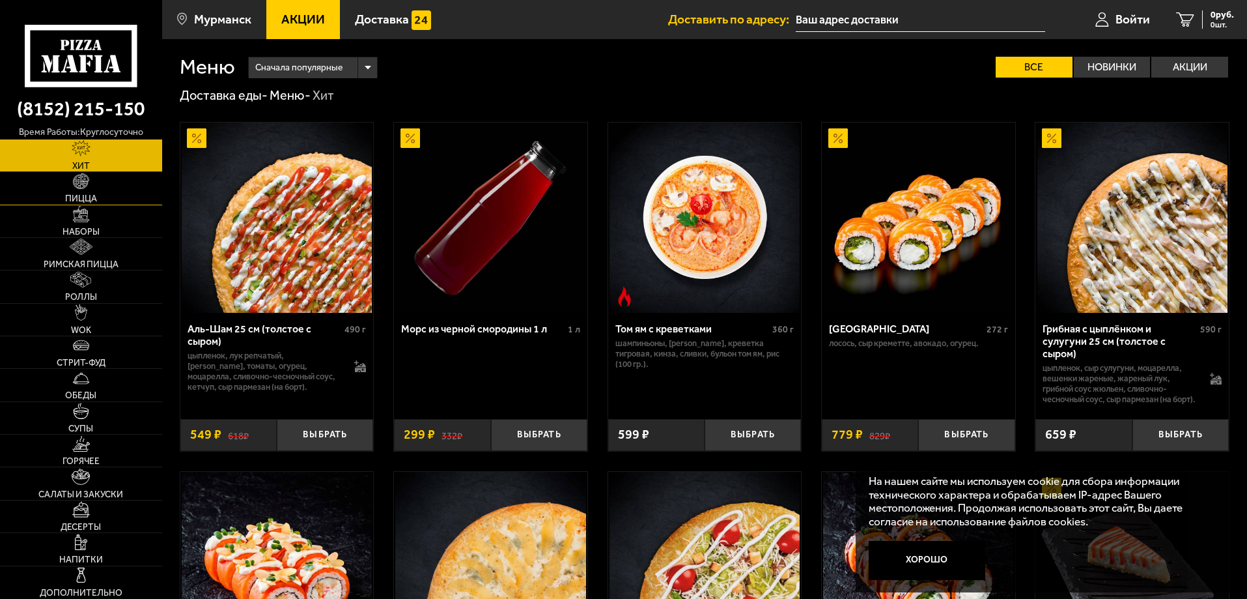
click at [63, 189] on link "Пицца" at bounding box center [81, 188] width 162 height 32
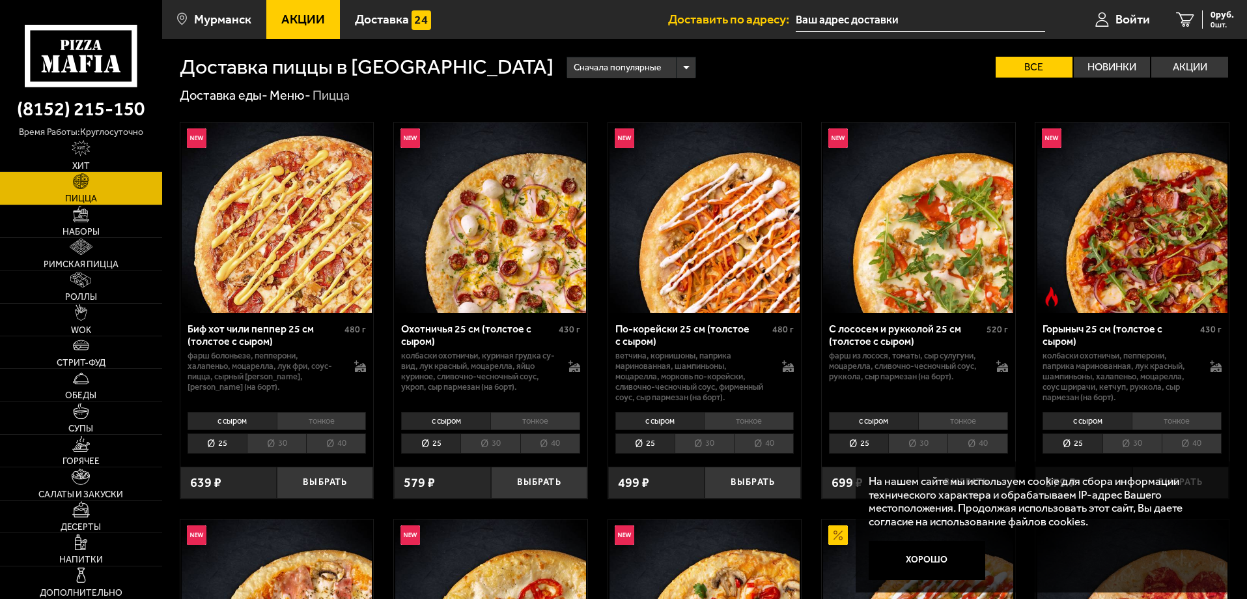
click at [110, 195] on link "Пицца" at bounding box center [81, 188] width 162 height 32
click at [89, 219] on img at bounding box center [81, 214] width 16 height 16
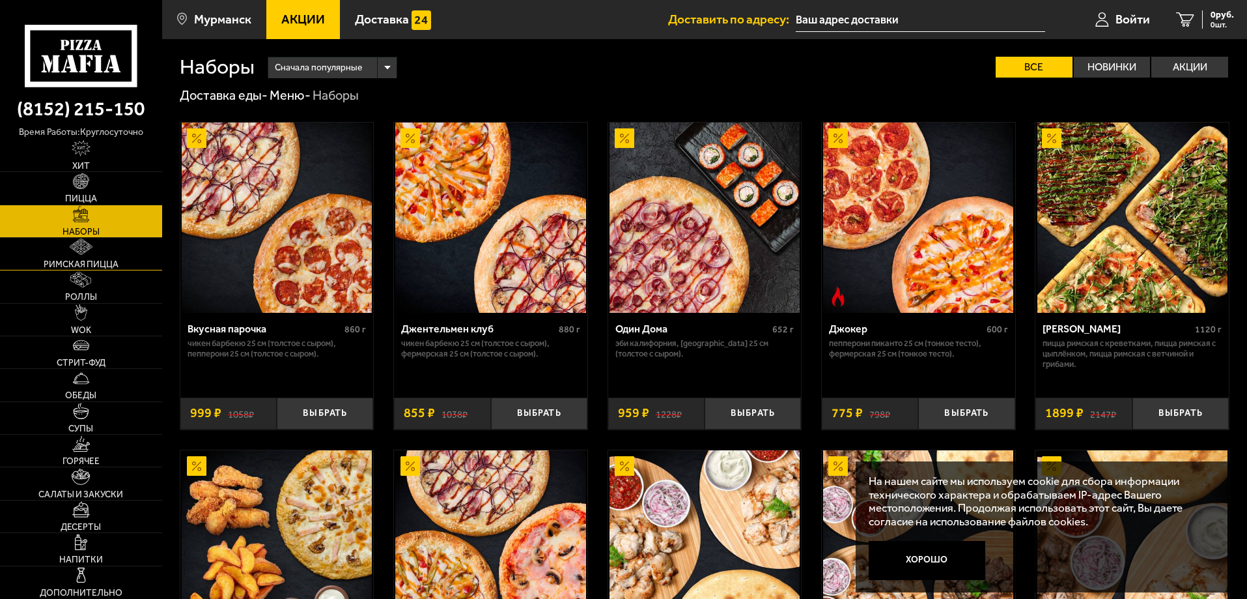
click at [57, 247] on link "Римская пицца" at bounding box center [81, 254] width 162 height 32
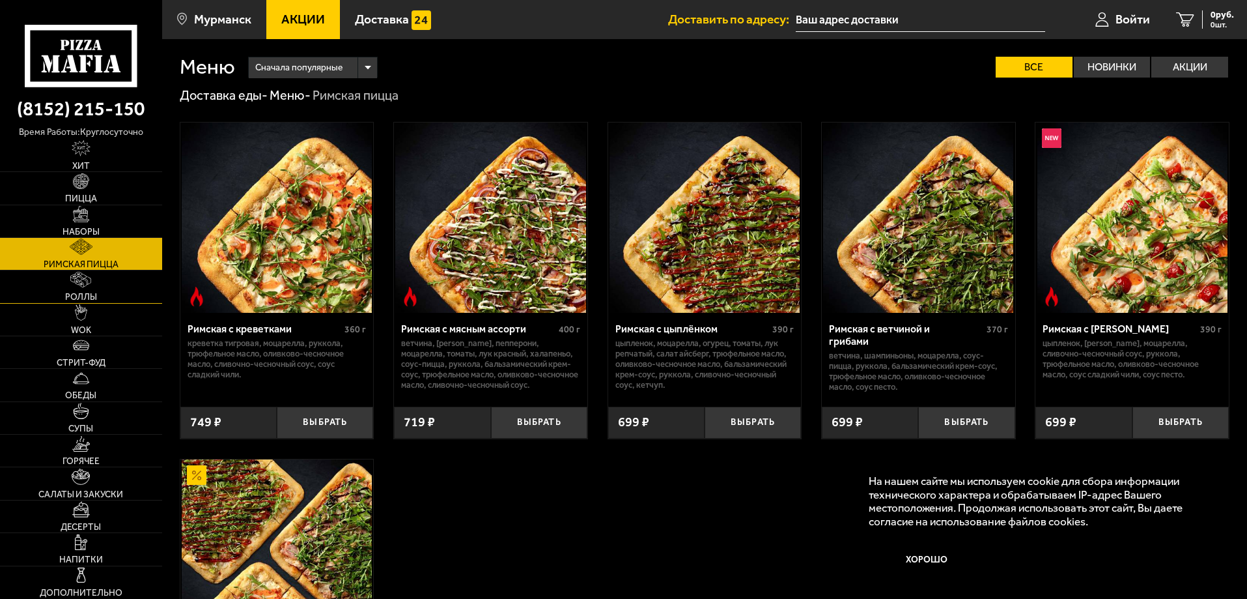
click at [67, 282] on link "Роллы" at bounding box center [81, 286] width 162 height 32
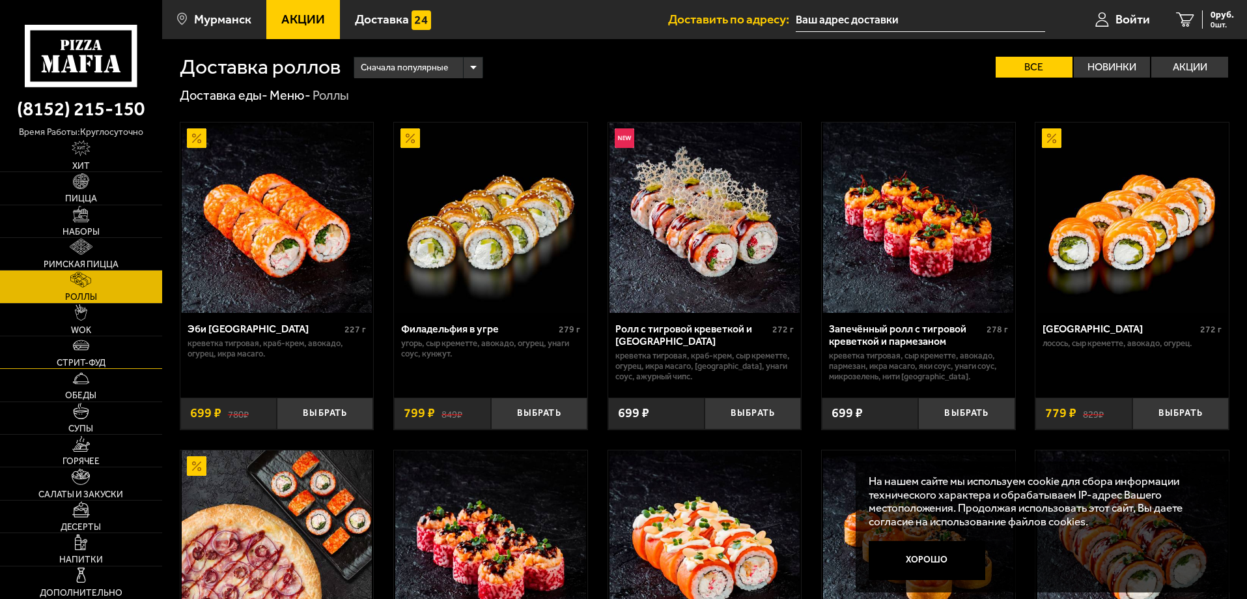
click at [96, 350] on link "Стрит-фуд" at bounding box center [81, 352] width 162 height 32
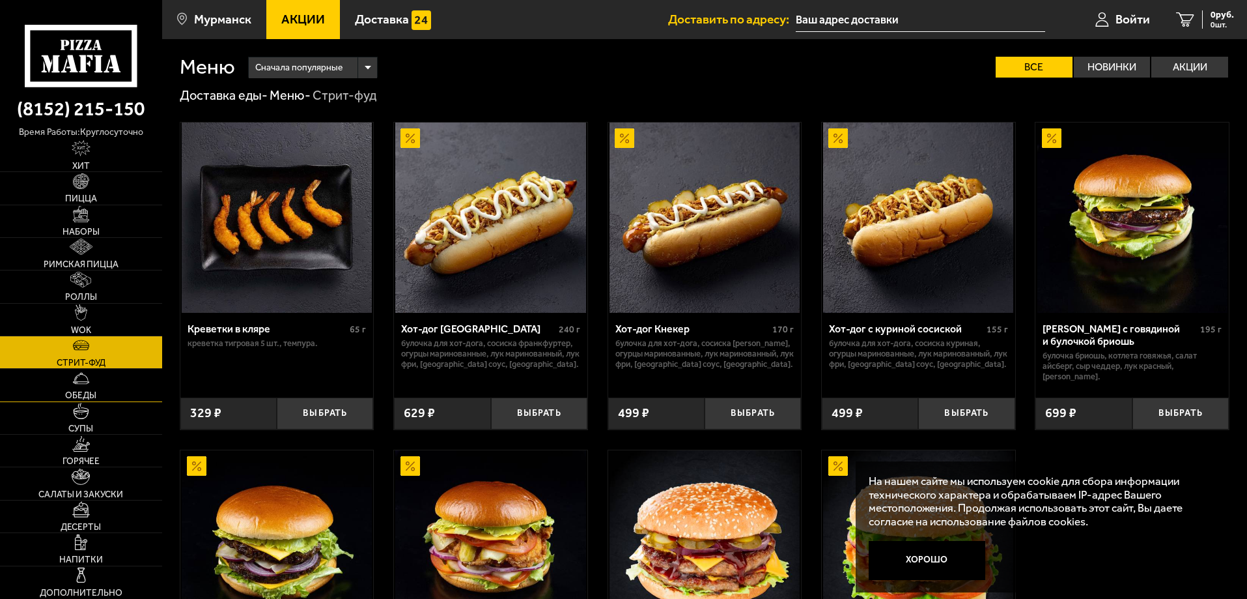
click at [76, 398] on span "Обеды" at bounding box center [80, 395] width 31 height 9
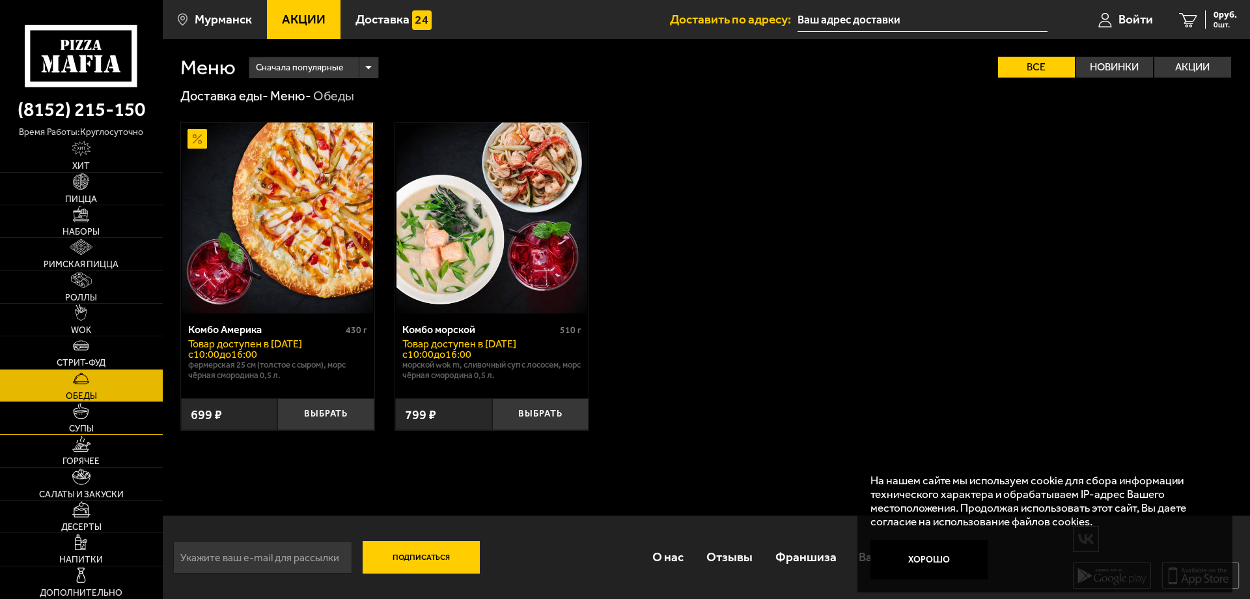
click at [110, 429] on link "Супы" at bounding box center [81, 418] width 163 height 32
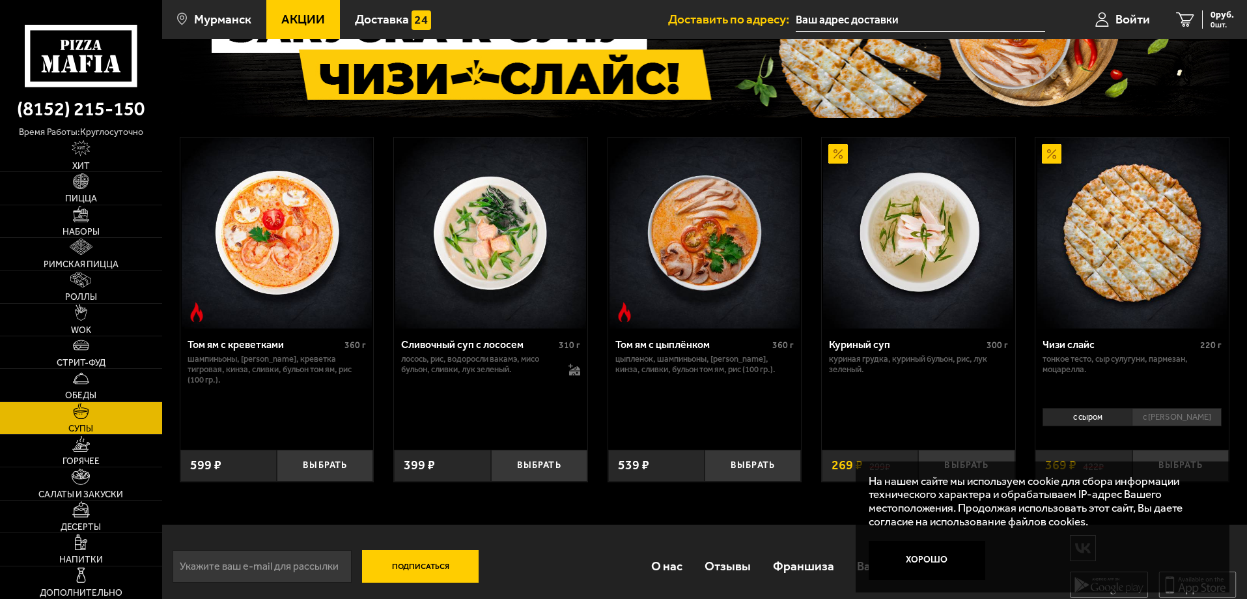
scroll to position [145, 0]
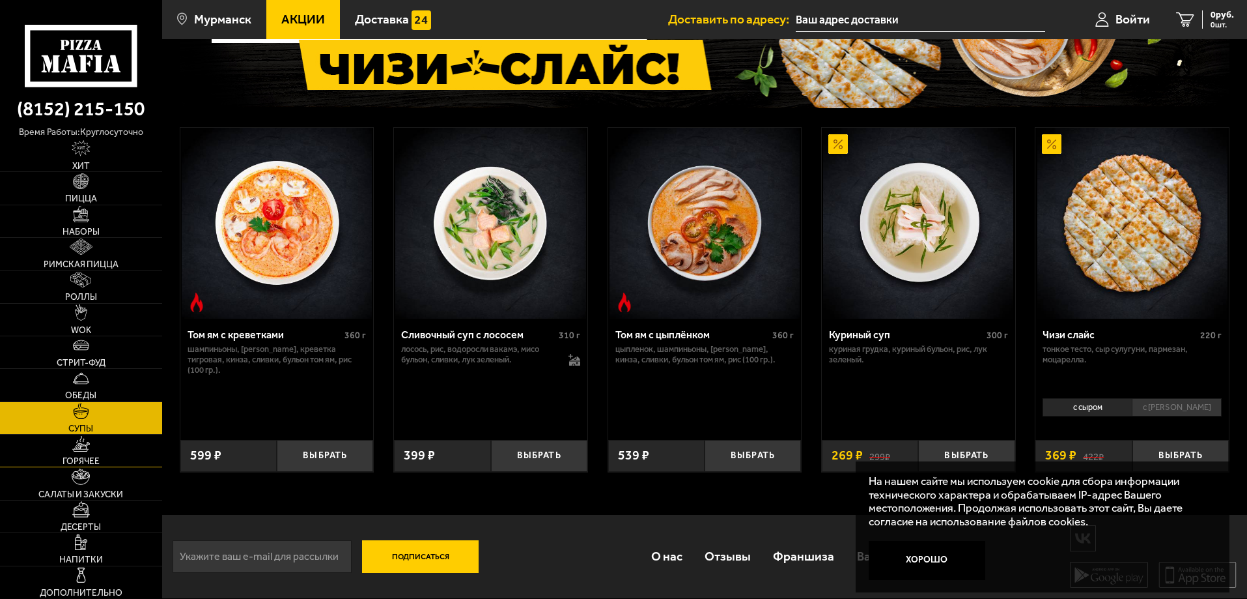
click at [70, 453] on link "Горячее" at bounding box center [81, 450] width 162 height 32
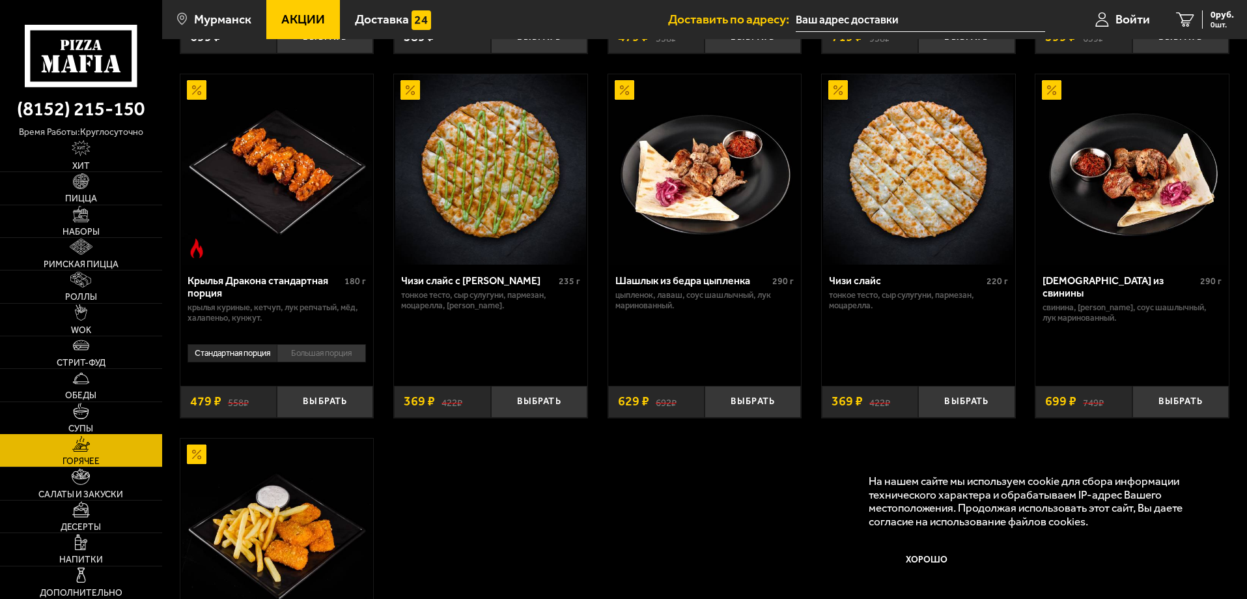
scroll to position [782, 0]
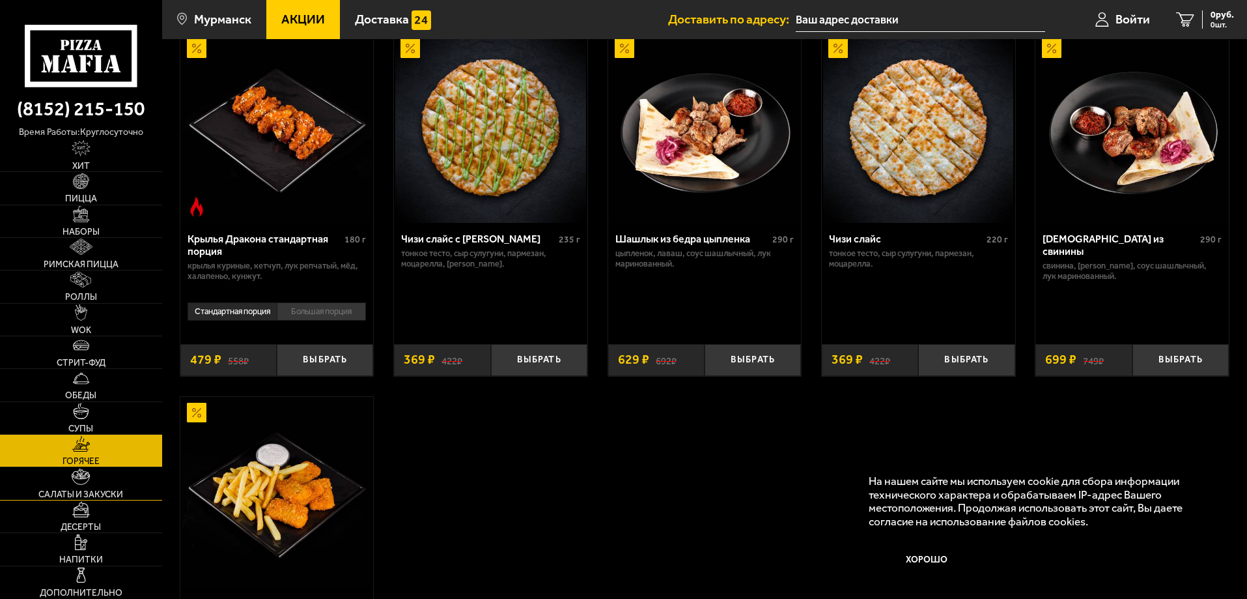
click at [55, 486] on link "Салаты и закуски" at bounding box center [81, 483] width 162 height 32
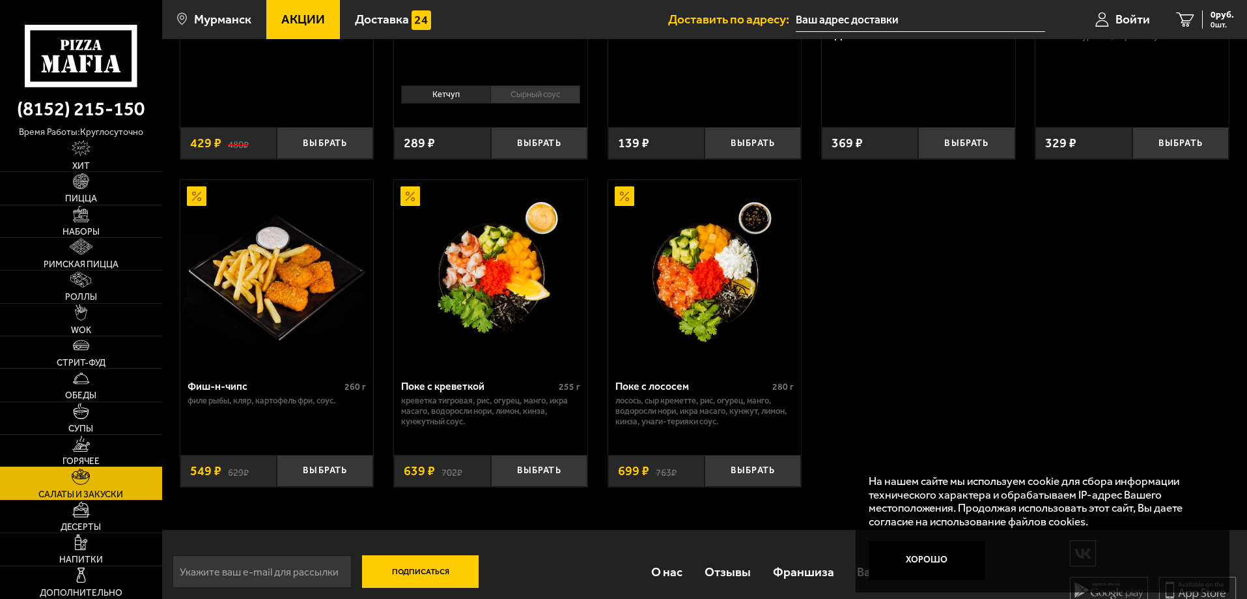
scroll to position [1042, 0]
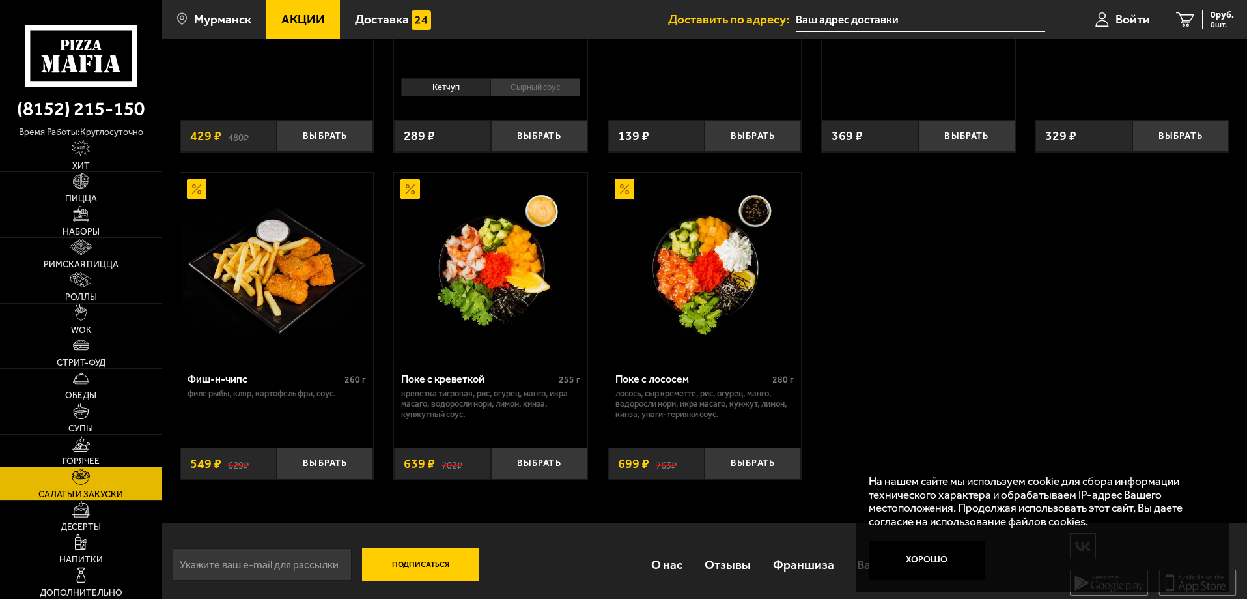
click at [63, 530] on span "Десерты" at bounding box center [81, 526] width 40 height 9
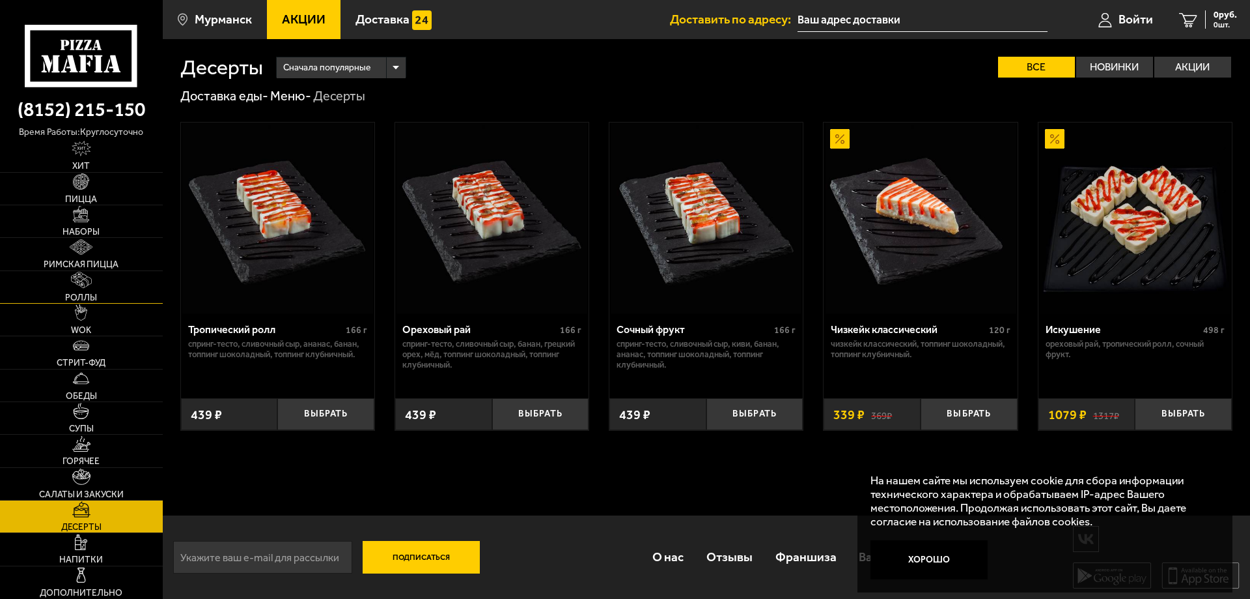
click at [74, 280] on img at bounding box center [81, 280] width 21 height 16
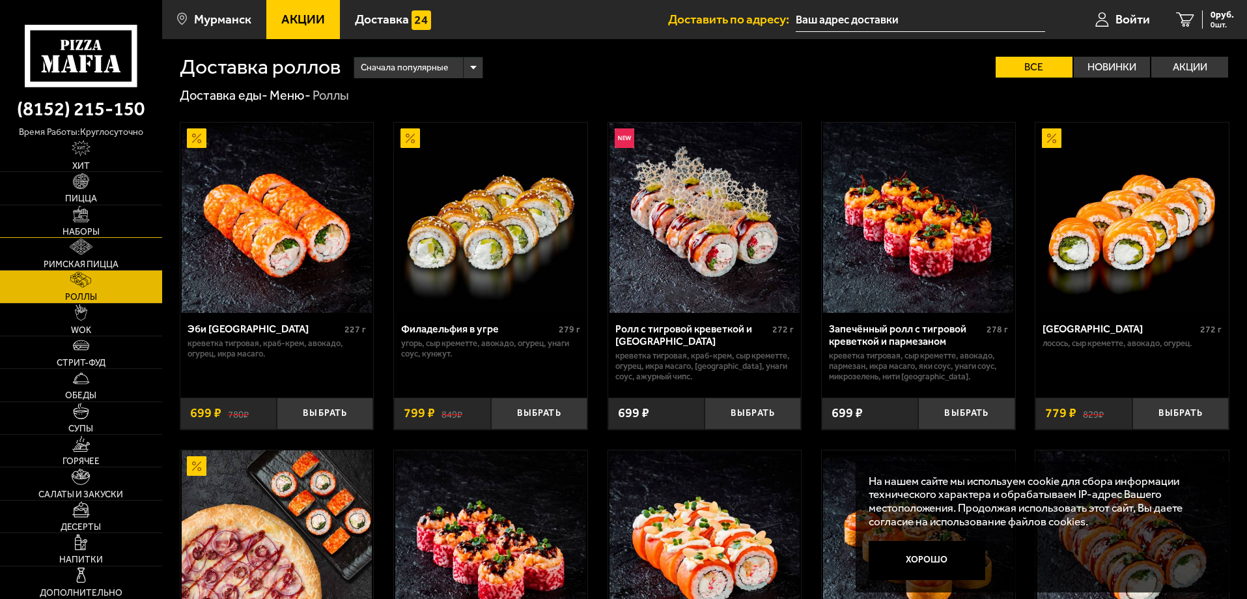
click at [62, 217] on link "Наборы" at bounding box center [81, 221] width 162 height 32
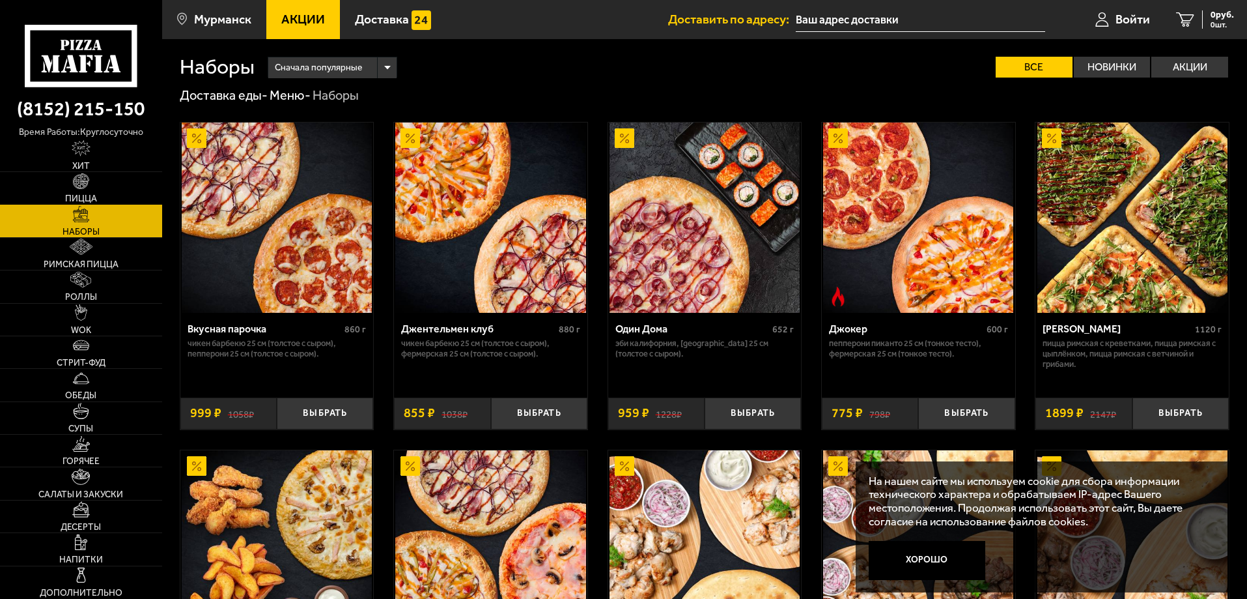
click at [109, 190] on link "Пицца" at bounding box center [81, 188] width 162 height 32
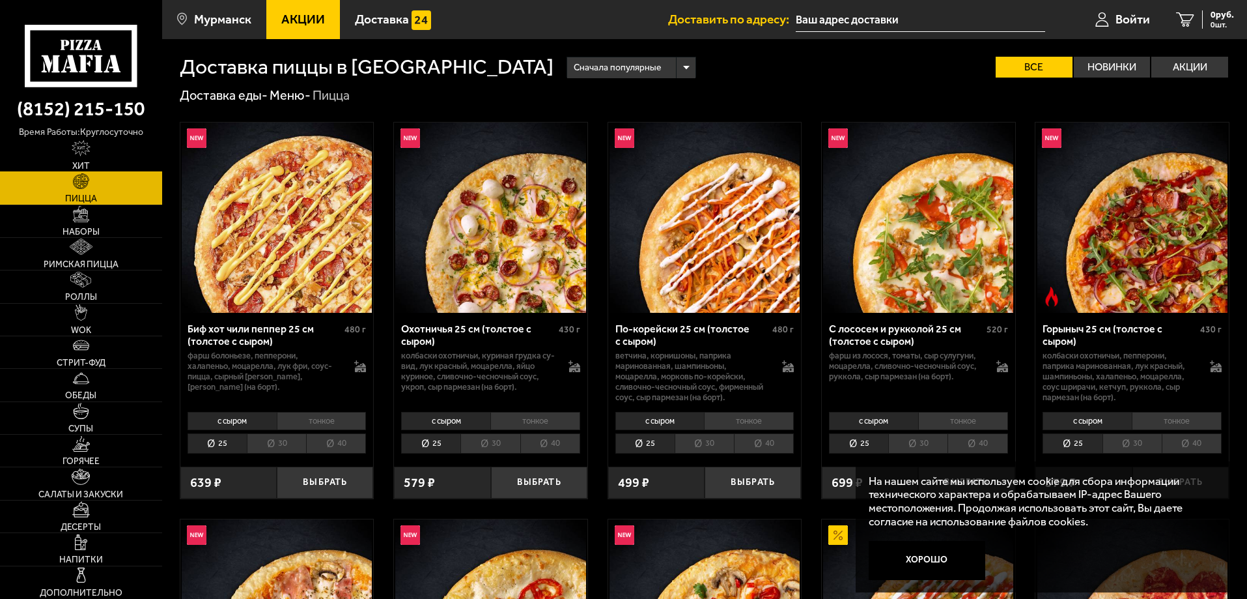
click at [102, 155] on link "Хит" at bounding box center [81, 155] width 162 height 32
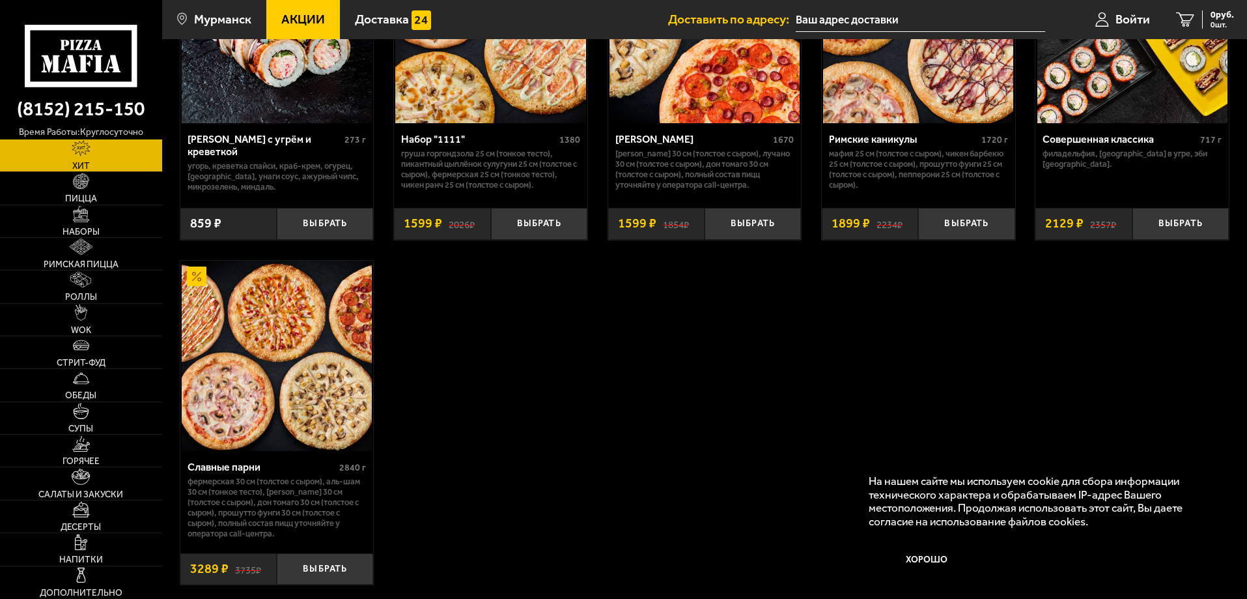
scroll to position [912, 0]
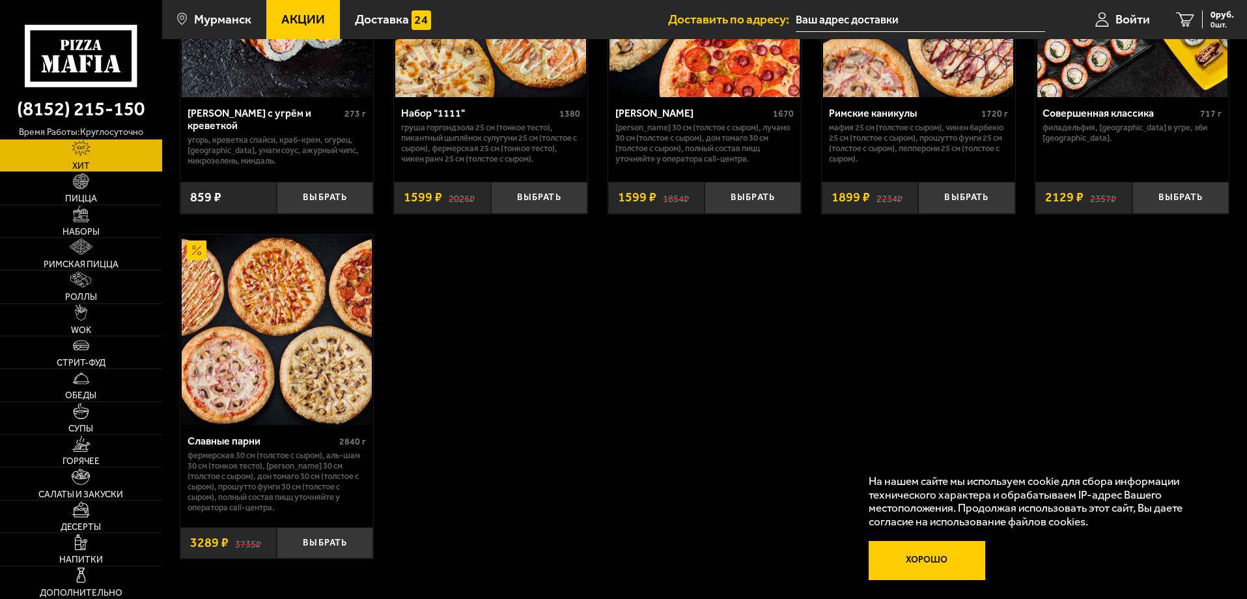
click at [921, 569] on button "Хорошо" at bounding box center [927, 560] width 117 height 39
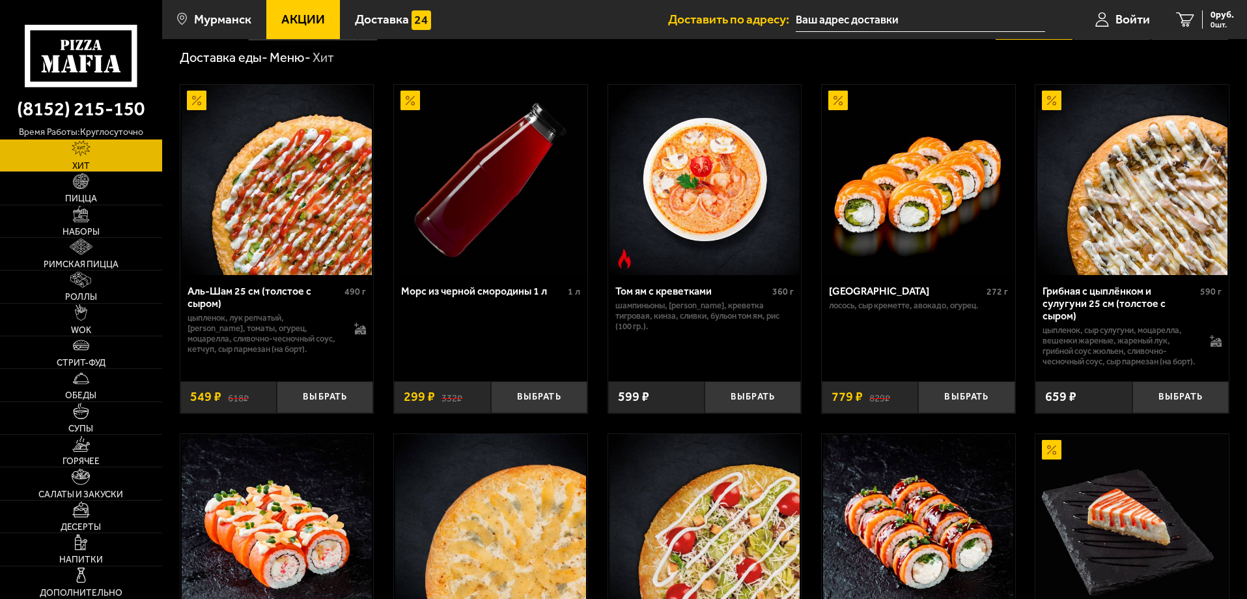
scroll to position [0, 0]
